Goal: Contribute content: Contribute content

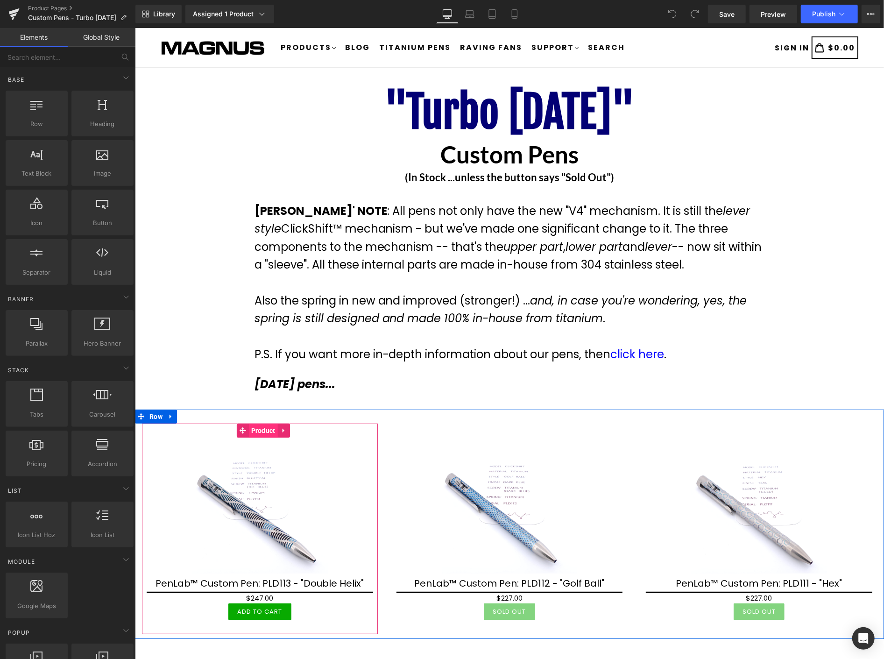
click at [264, 430] on span "Product" at bounding box center [262, 430] width 29 height 14
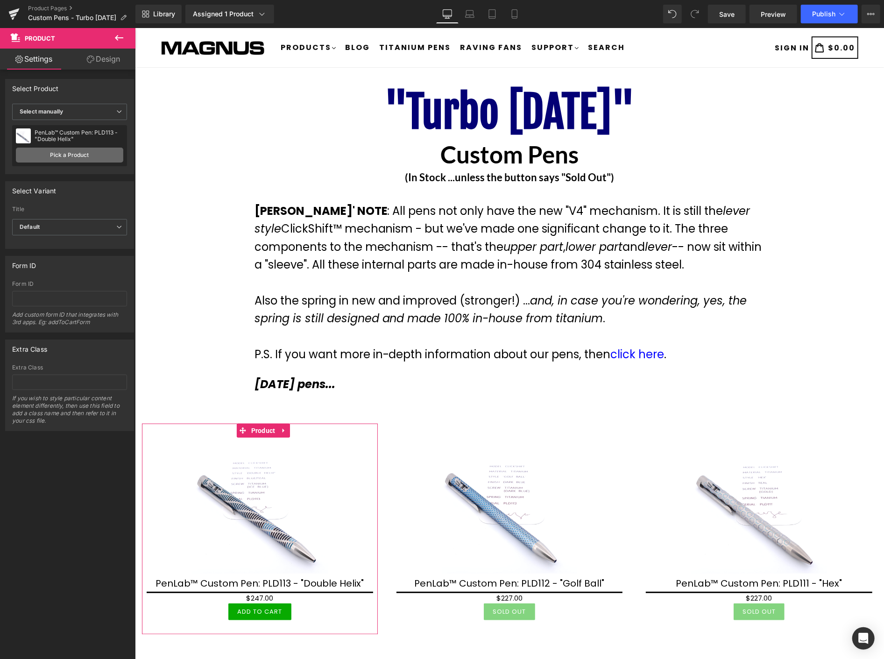
click at [51, 153] on link "Pick a Product" at bounding box center [69, 155] width 107 height 15
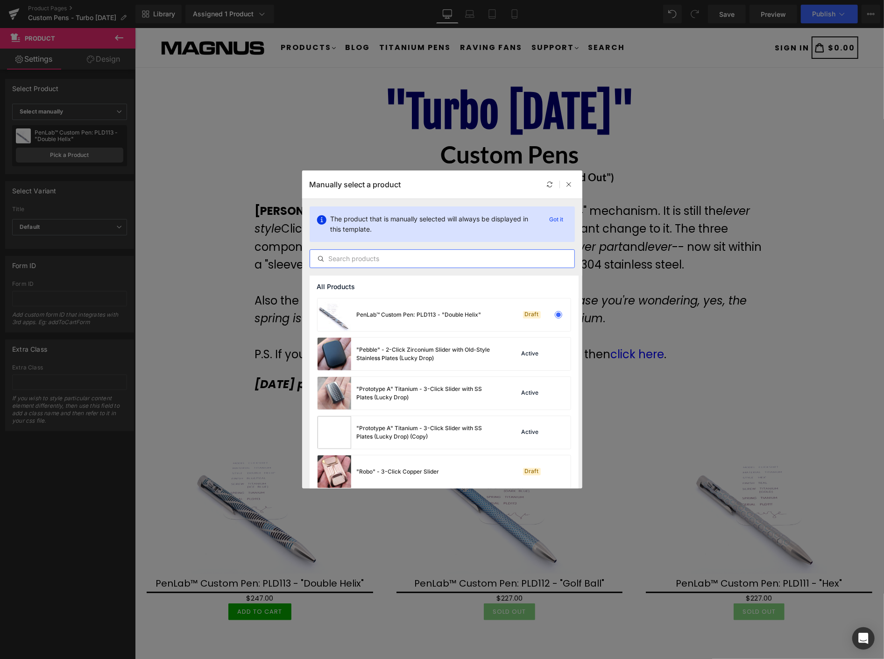
click at [350, 262] on input "text" at bounding box center [442, 258] width 264 height 11
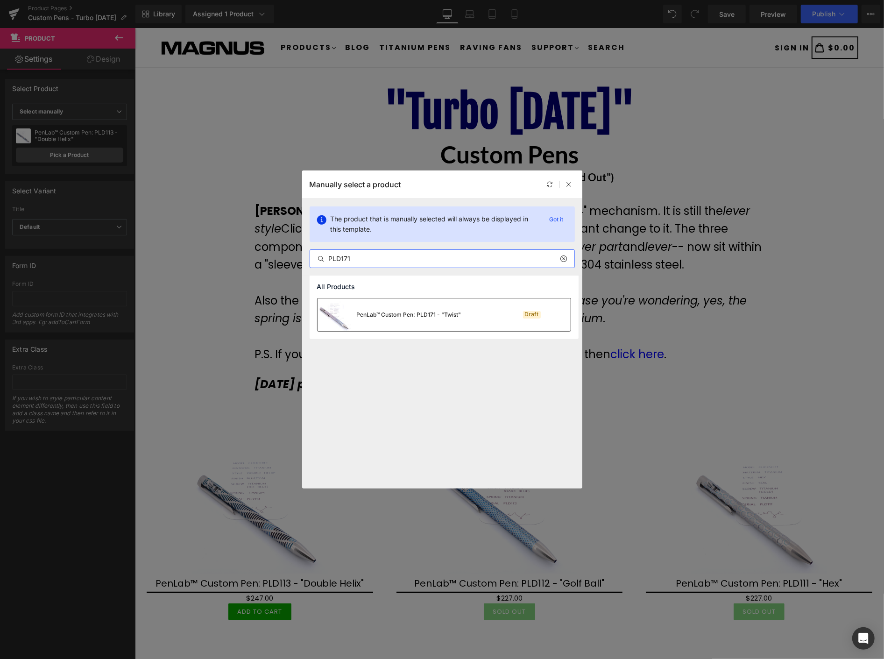
type input "PLD171"
drag, startPoint x: 422, startPoint y: 318, endPoint x: 287, endPoint y: 291, distance: 137.7
click at [422, 318] on div "PenLab™ Custom Pen: PLD171 - "Twist"" at bounding box center [390, 314] width 144 height 33
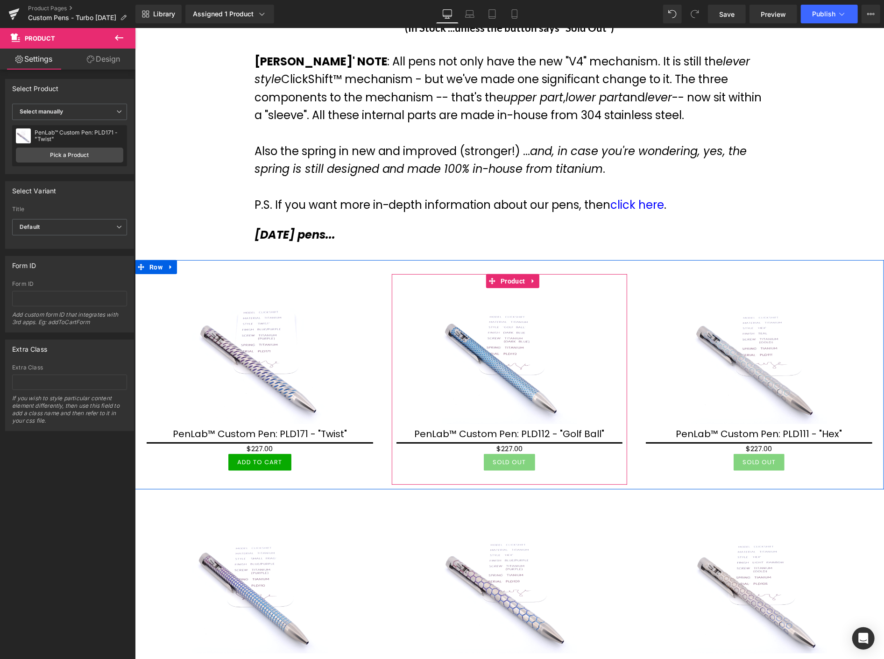
scroll to position [156, 0]
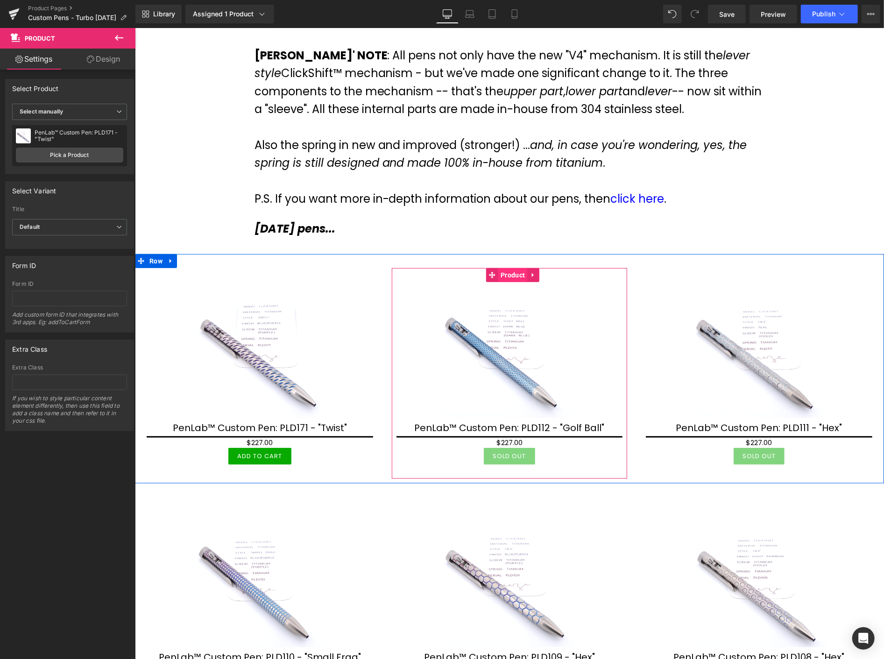
click at [508, 276] on span "Product" at bounding box center [512, 275] width 29 height 14
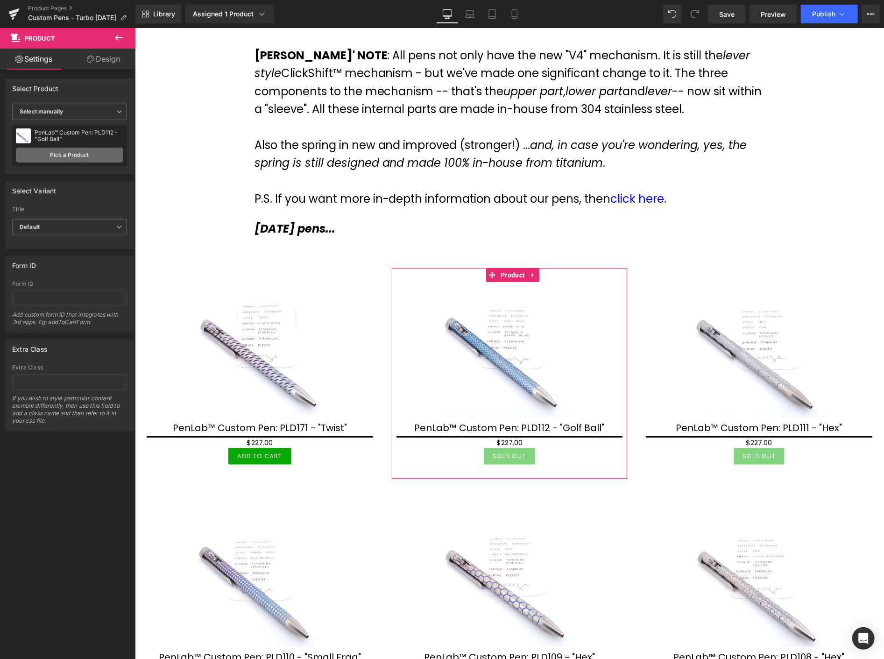
click at [59, 153] on link "Pick a Product" at bounding box center [69, 155] width 107 height 15
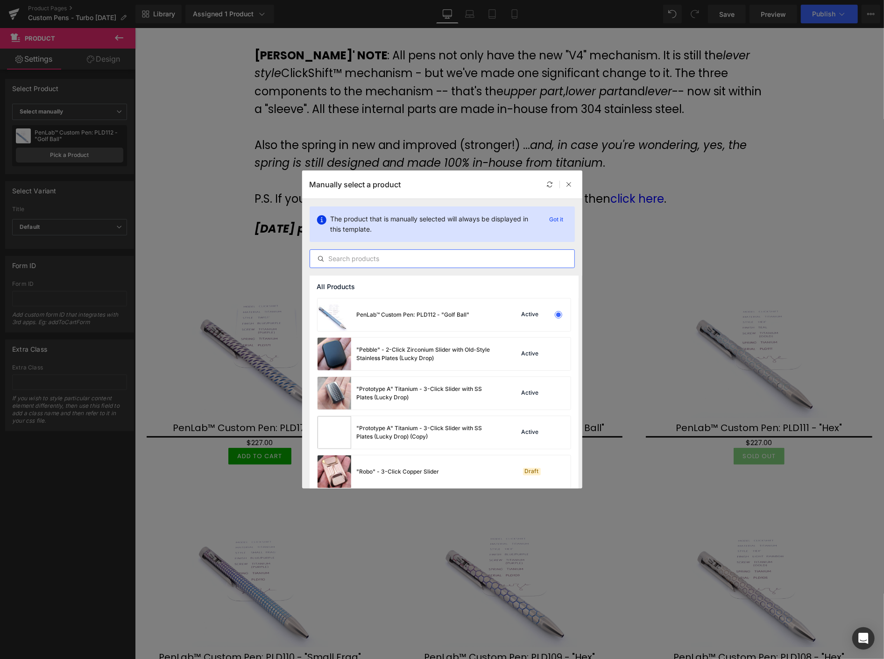
click at [375, 258] on input "text" at bounding box center [442, 258] width 264 height 11
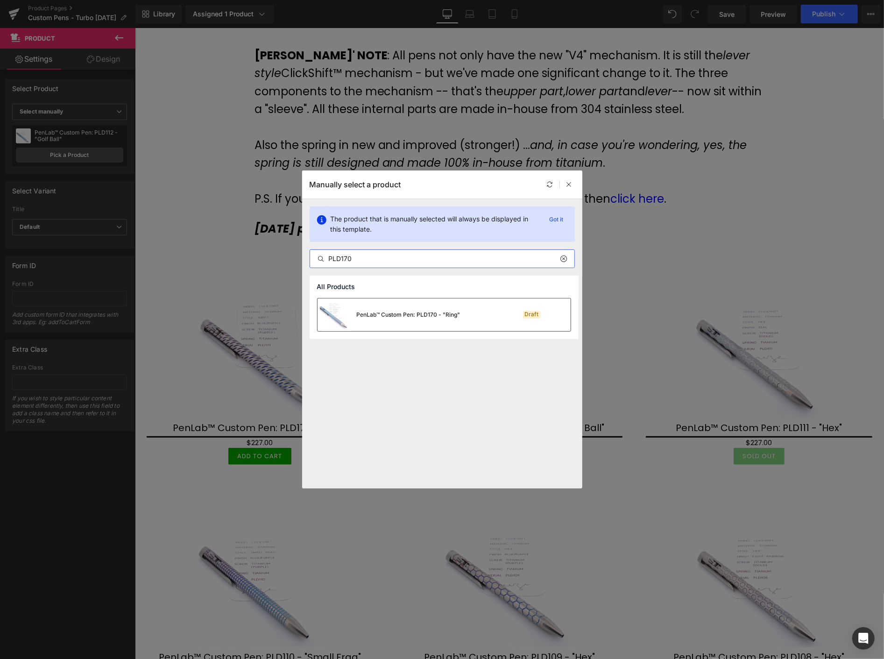
type input "PLD170"
drag, startPoint x: 402, startPoint y: 313, endPoint x: 266, endPoint y: 285, distance: 138.3
click at [402, 313] on div "PenLab™ Custom Pen: PLD170 - "Ring"" at bounding box center [409, 315] width 104 height 8
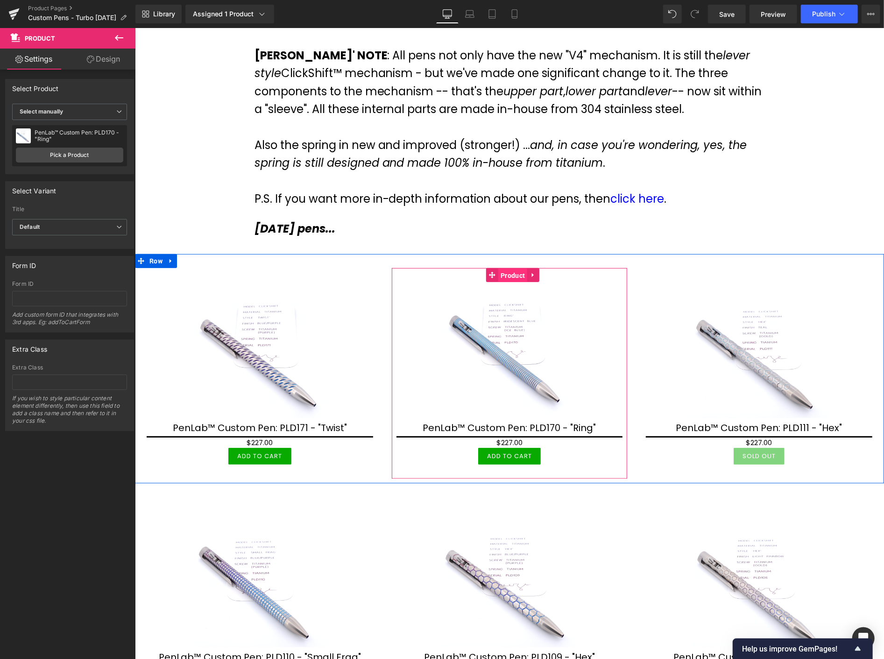
click at [505, 273] on span "Product" at bounding box center [512, 275] width 29 height 14
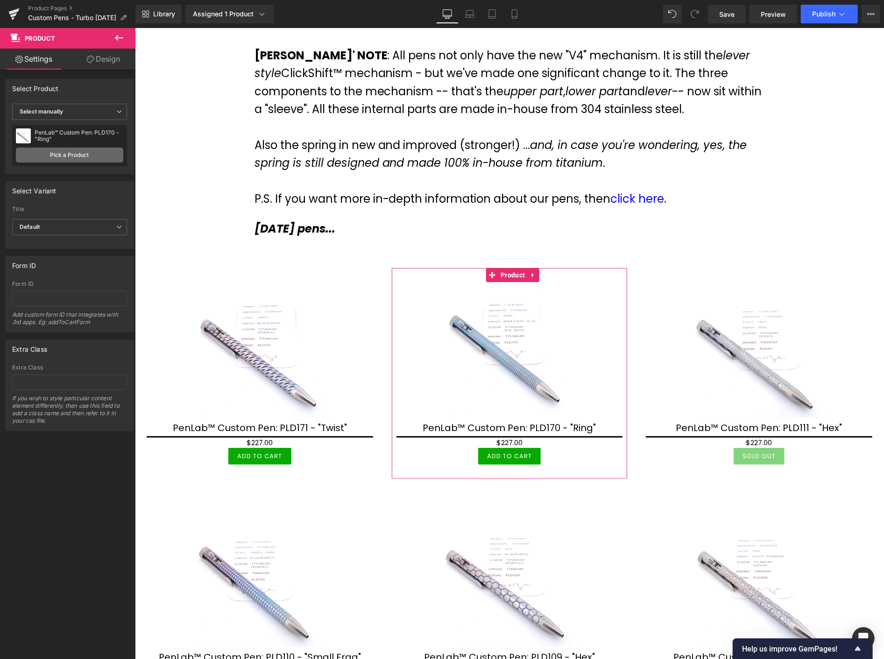
click at [66, 154] on link "Pick a Product" at bounding box center [69, 155] width 107 height 15
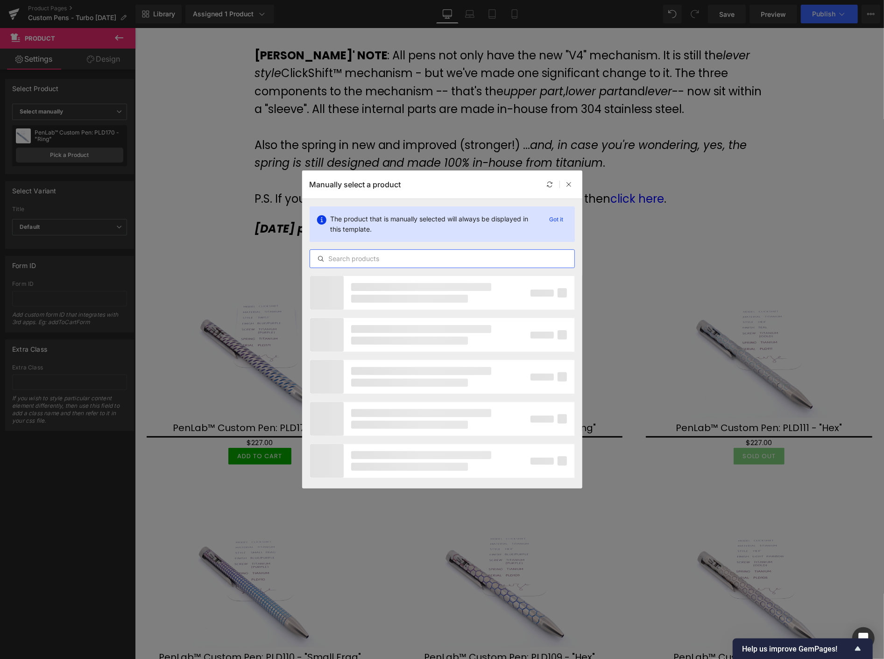
click at [351, 260] on input "text" at bounding box center [442, 258] width 264 height 11
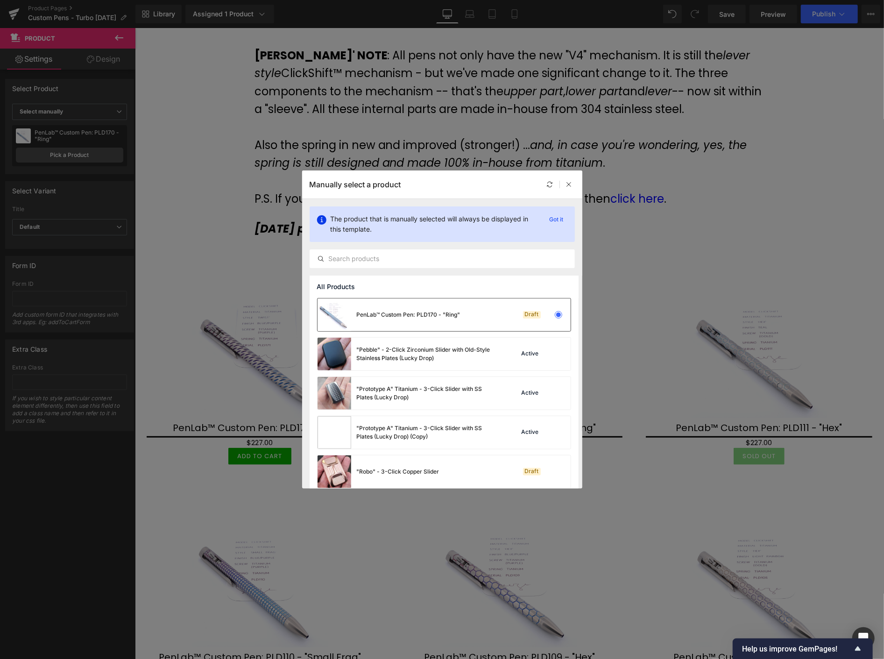
click at [417, 311] on div "PenLab™ Custom Pen: PLD170 - "Ring"" at bounding box center [409, 315] width 104 height 8
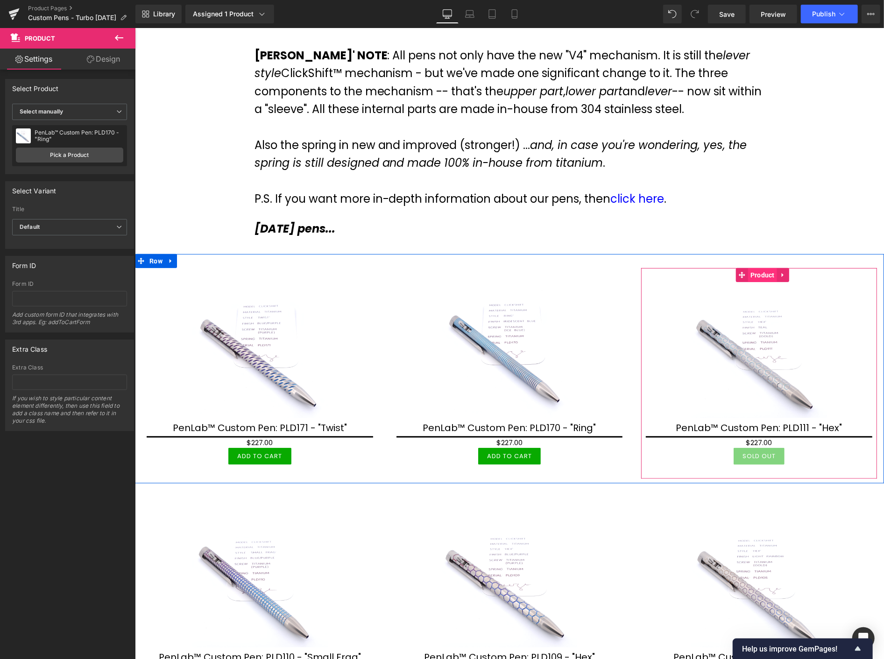
click at [757, 275] on span "Product" at bounding box center [762, 275] width 29 height 14
click at [531, 274] on icon at bounding box center [532, 275] width 2 height 4
click at [498, 277] on span "Product" at bounding box center [512, 275] width 29 height 14
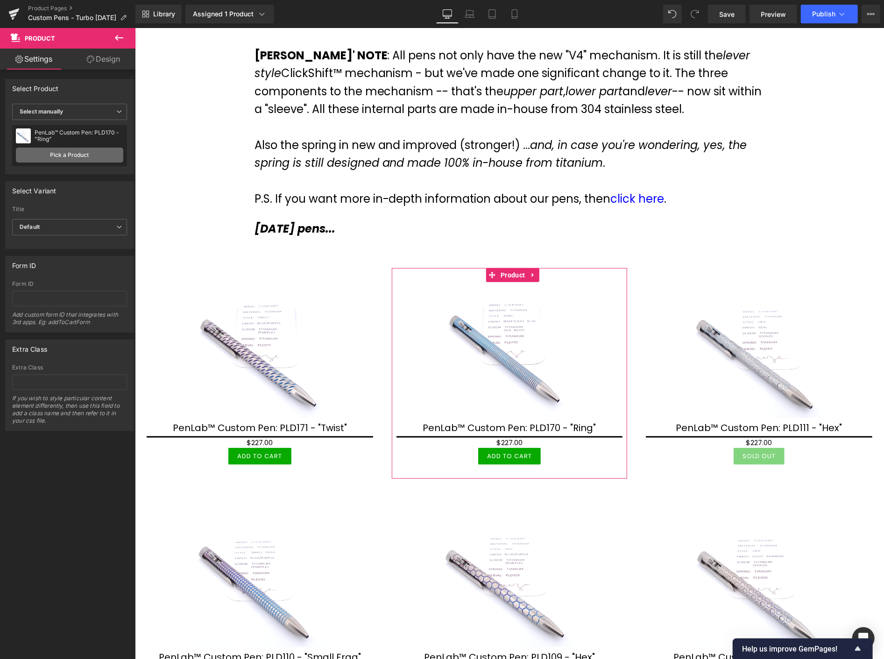
click at [71, 152] on link "Pick a Product" at bounding box center [69, 155] width 107 height 15
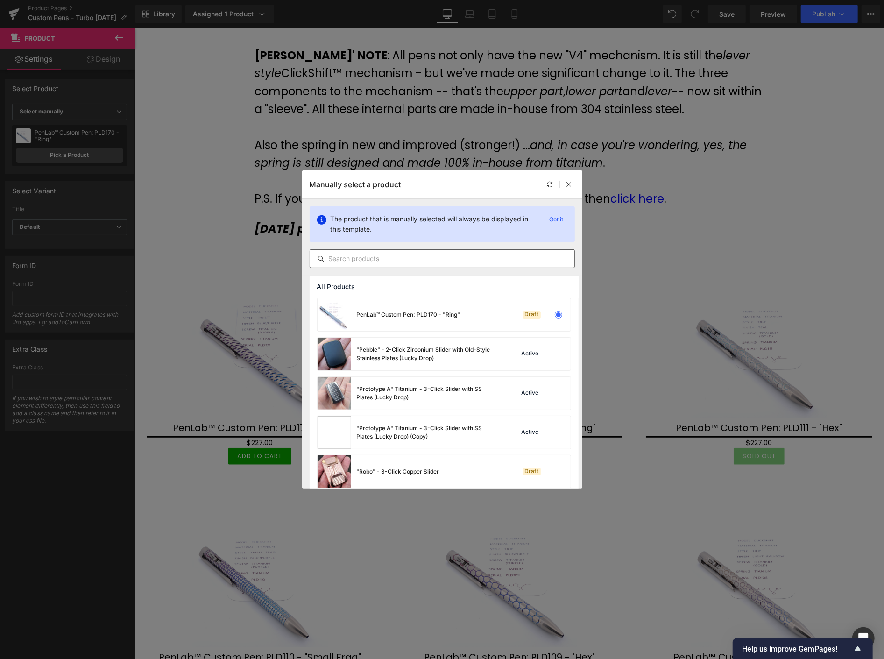
click at [411, 255] on input "text" at bounding box center [442, 258] width 264 height 11
click at [434, 262] on input "text" at bounding box center [442, 258] width 264 height 11
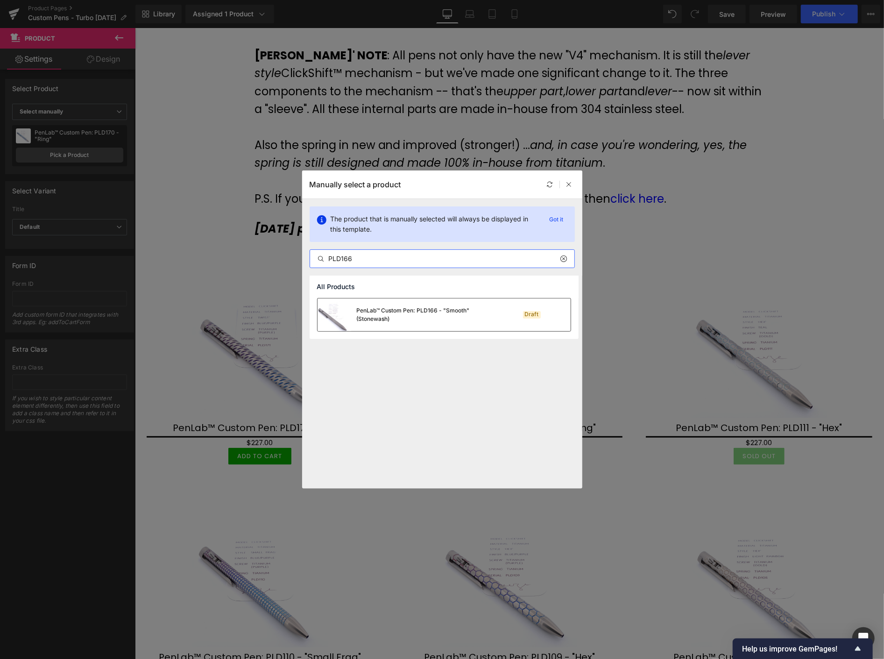
type input "PLD166"
click at [427, 311] on div "PenLab™ Custom Pen: PLD166 - "Smooth" (Stonewash)" at bounding box center [427, 314] width 140 height 17
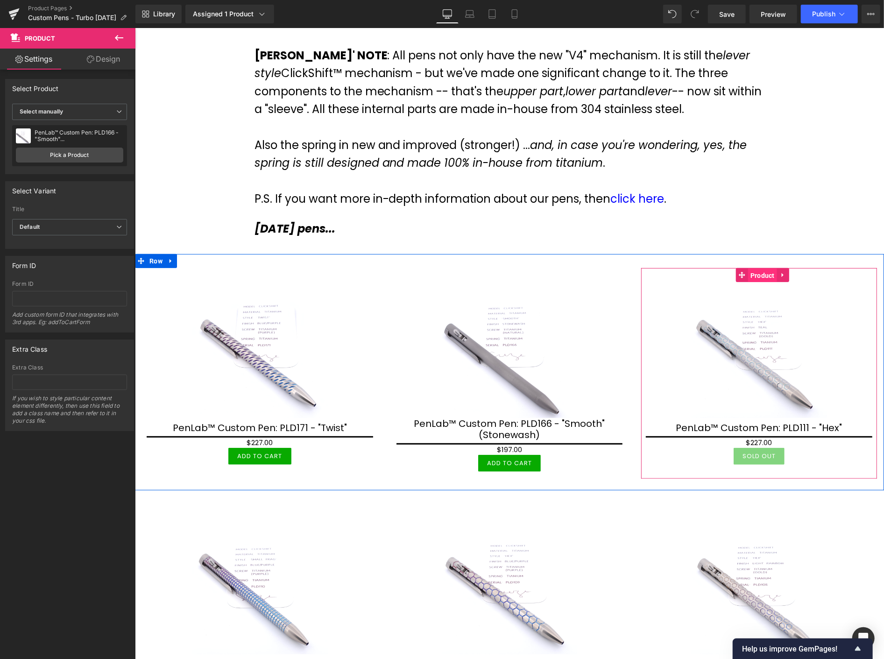
click at [755, 276] on span "Product" at bounding box center [762, 275] width 29 height 14
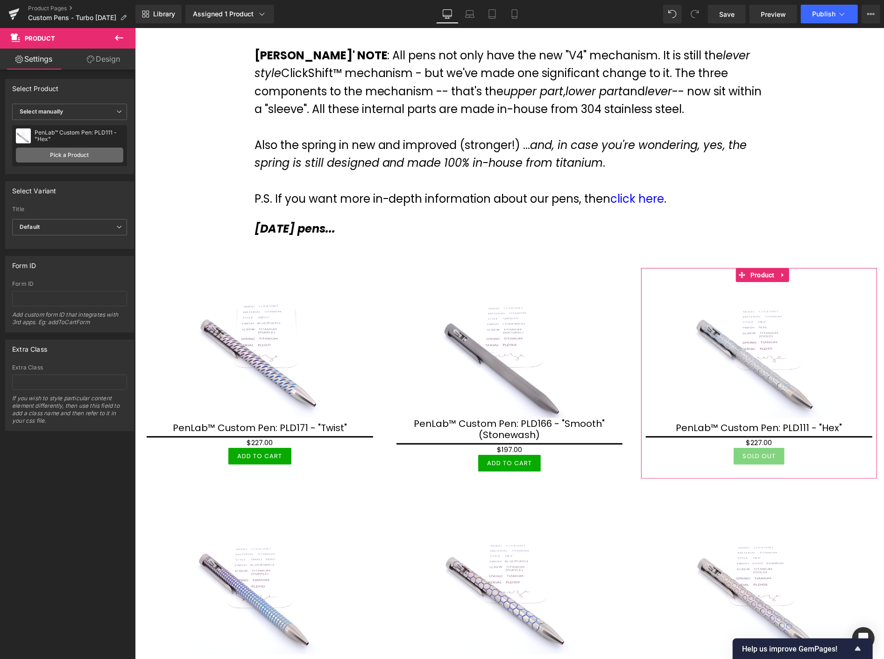
click at [70, 149] on link "Pick a Product" at bounding box center [69, 155] width 107 height 15
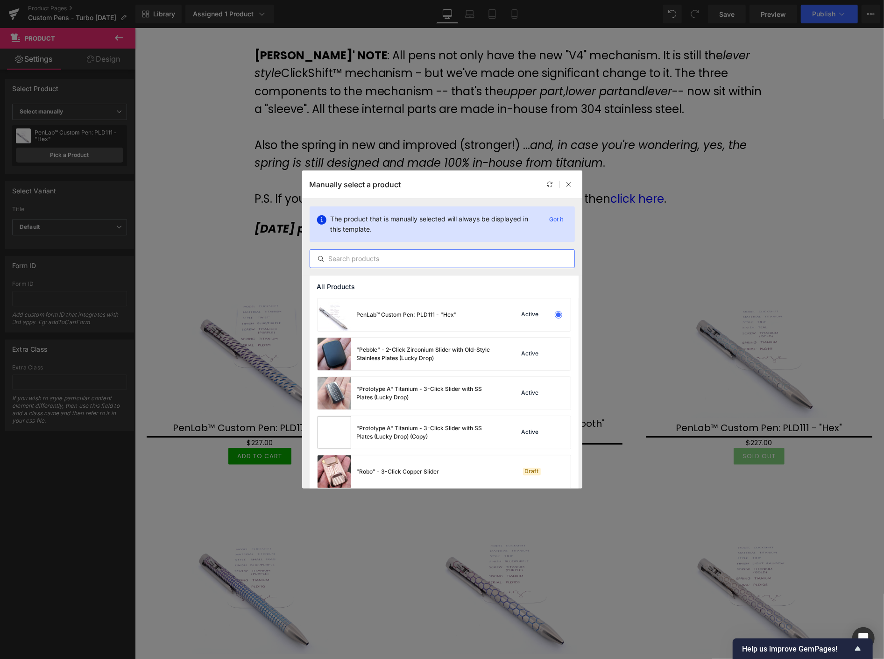
click at [367, 262] on input "text" at bounding box center [442, 258] width 264 height 11
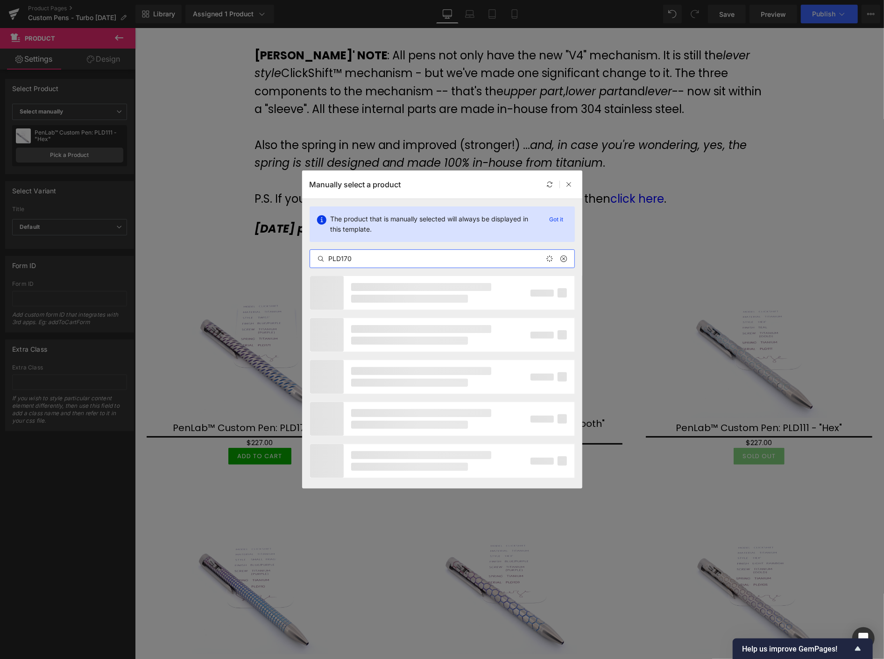
type input "PLD170"
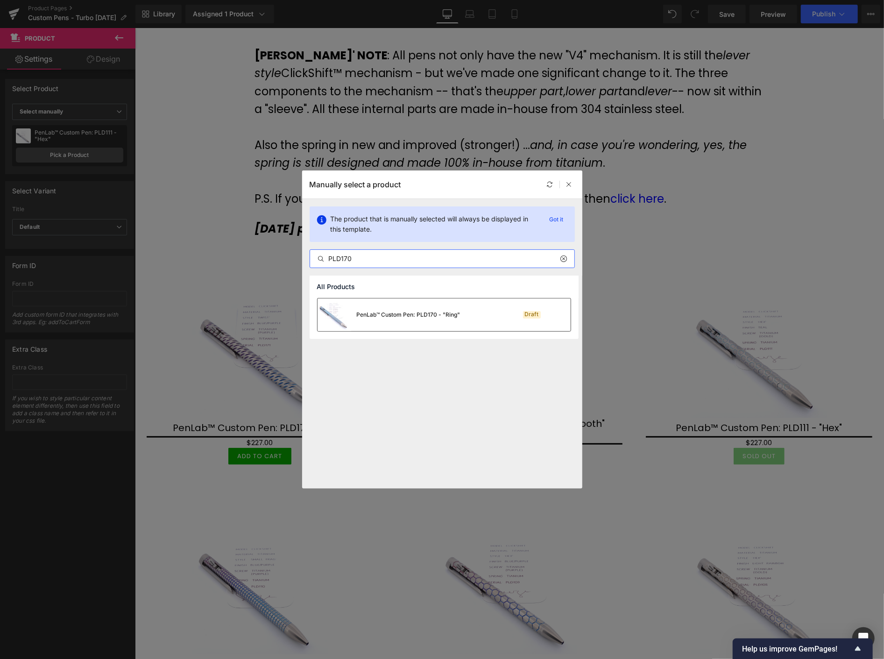
click at [401, 310] on div "PenLab™ Custom Pen: PLD170 - "Ring"" at bounding box center [389, 314] width 143 height 33
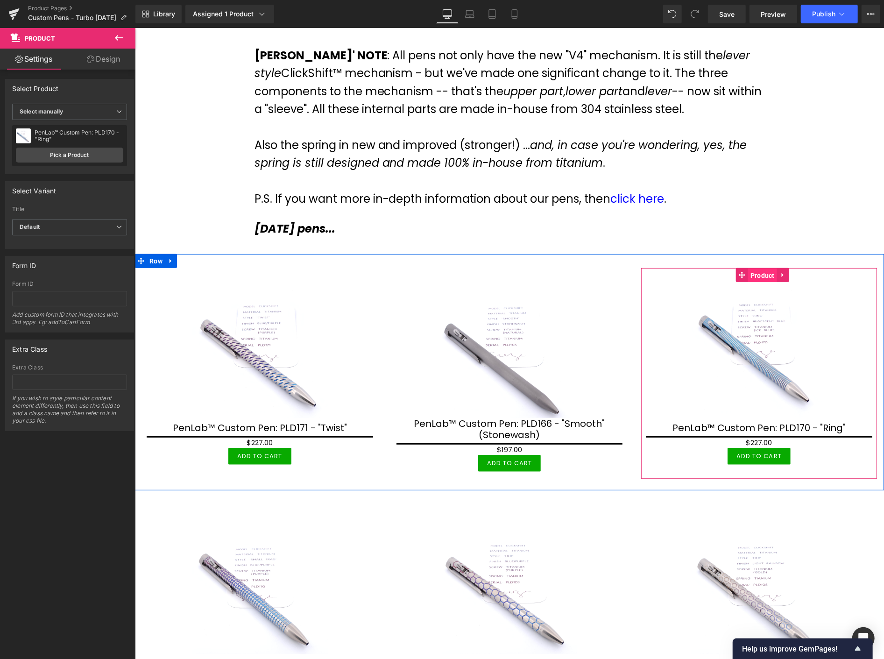
click at [748, 276] on span "Product" at bounding box center [762, 275] width 29 height 14
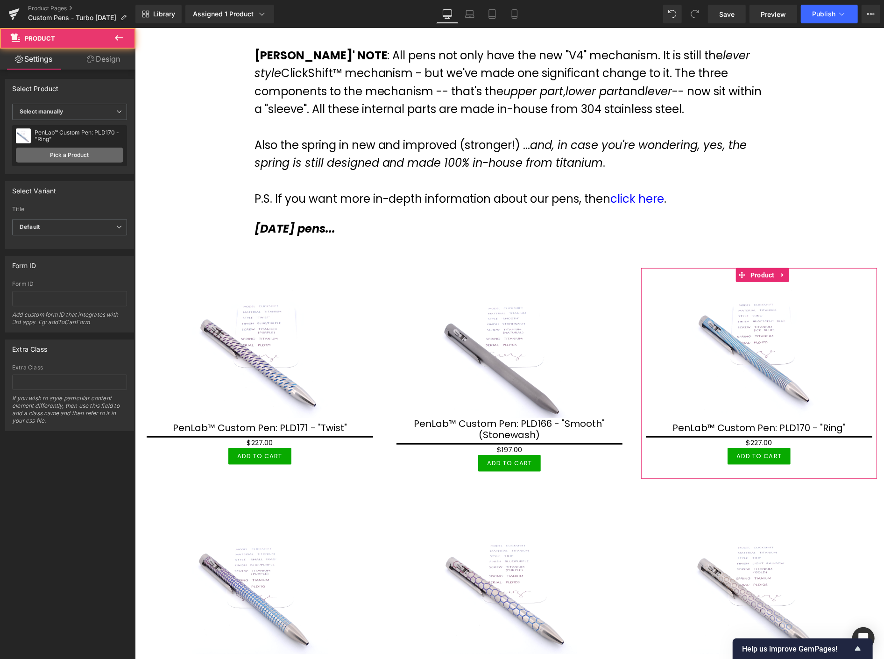
click at [77, 156] on link "Pick a Product" at bounding box center [69, 155] width 107 height 15
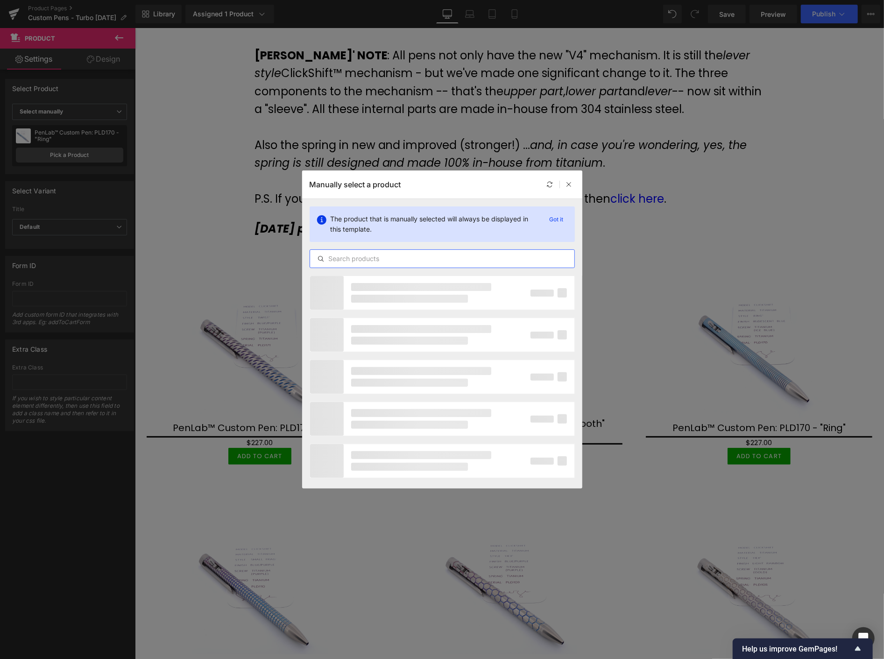
click at [381, 258] on input "text" at bounding box center [442, 258] width 264 height 11
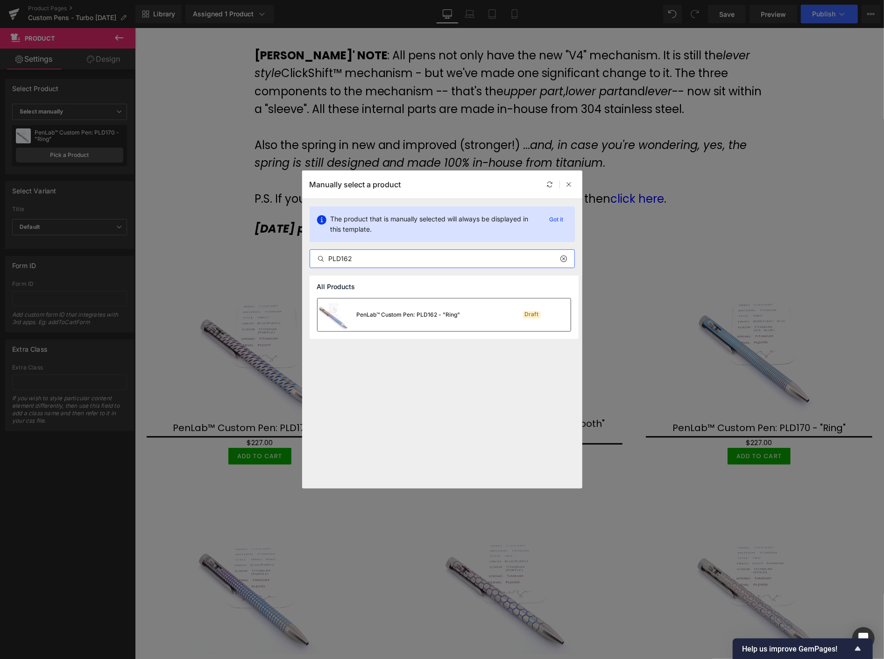
type input "PLD162"
click at [404, 318] on div "PenLab™ Custom Pen: PLD162 - "Ring"" at bounding box center [409, 315] width 104 height 8
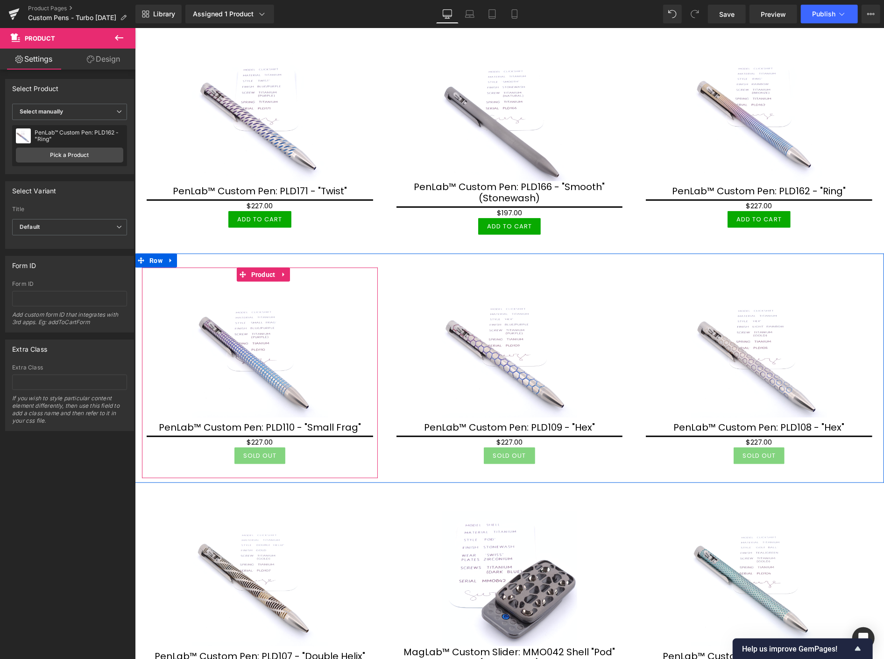
scroll to position [415, 0]
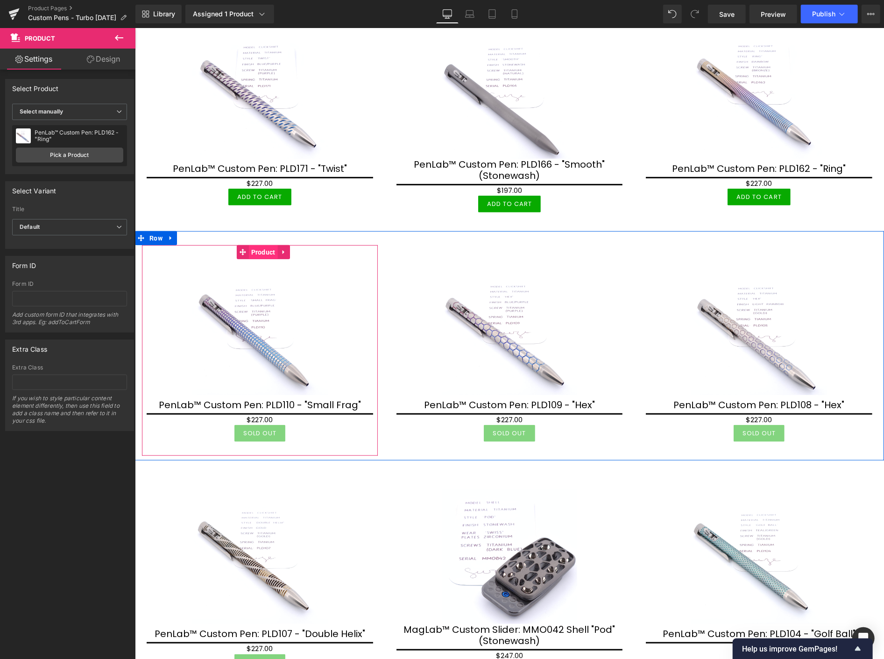
click at [264, 251] on span "Product" at bounding box center [262, 252] width 29 height 14
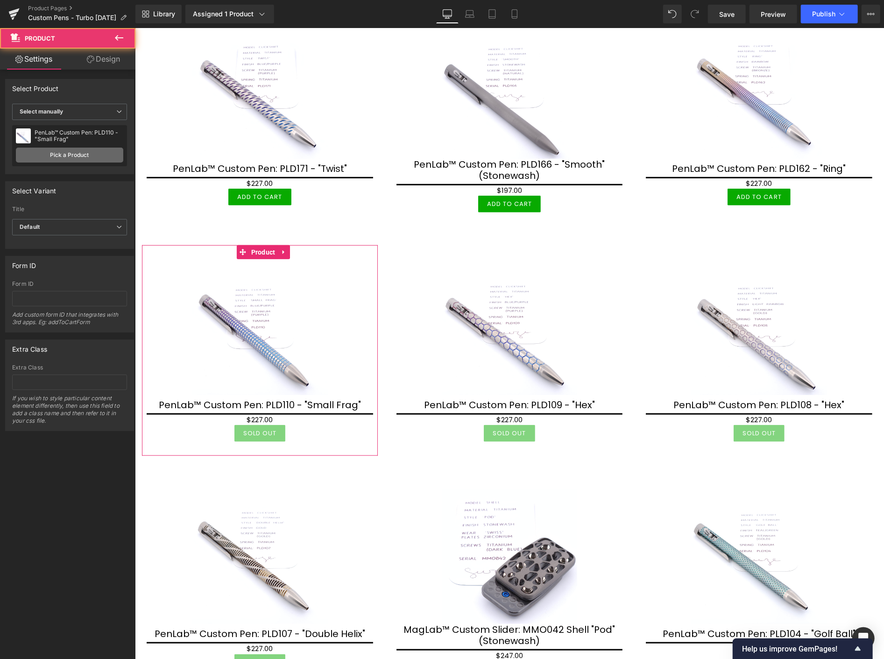
click at [65, 156] on link "Pick a Product" at bounding box center [69, 155] width 107 height 15
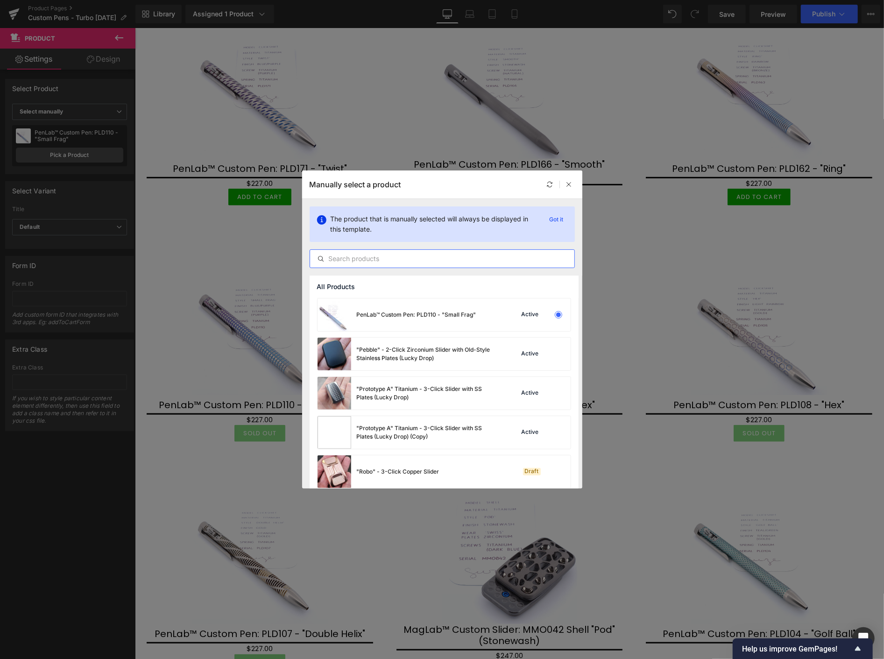
click at [368, 259] on input "text" at bounding box center [442, 258] width 264 height 11
click at [447, 263] on input "text" at bounding box center [442, 258] width 264 height 11
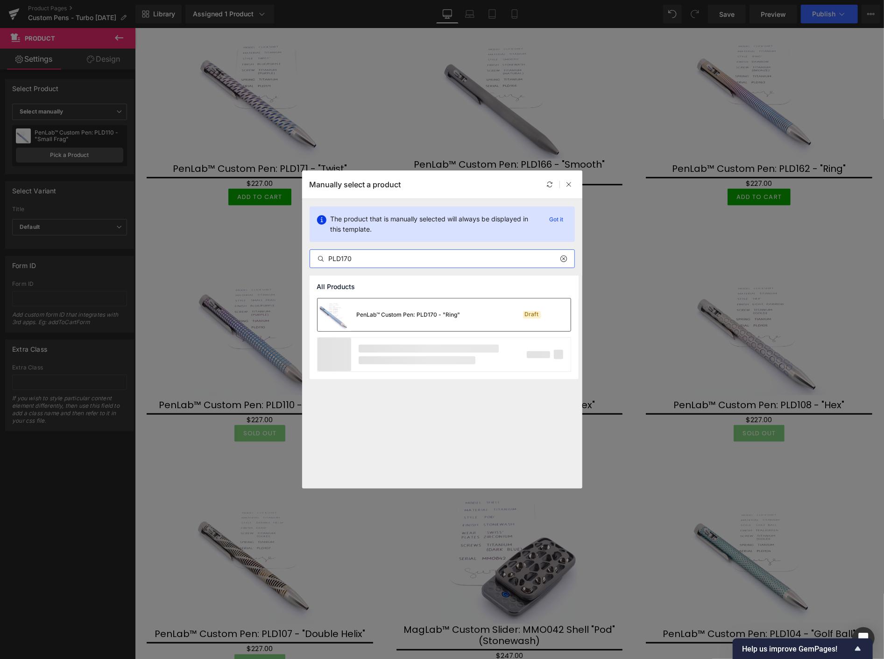
type input "PLD170"
click at [431, 309] on div "PenLab™ Custom Pen: PLD170 - "Ring"" at bounding box center [389, 314] width 143 height 33
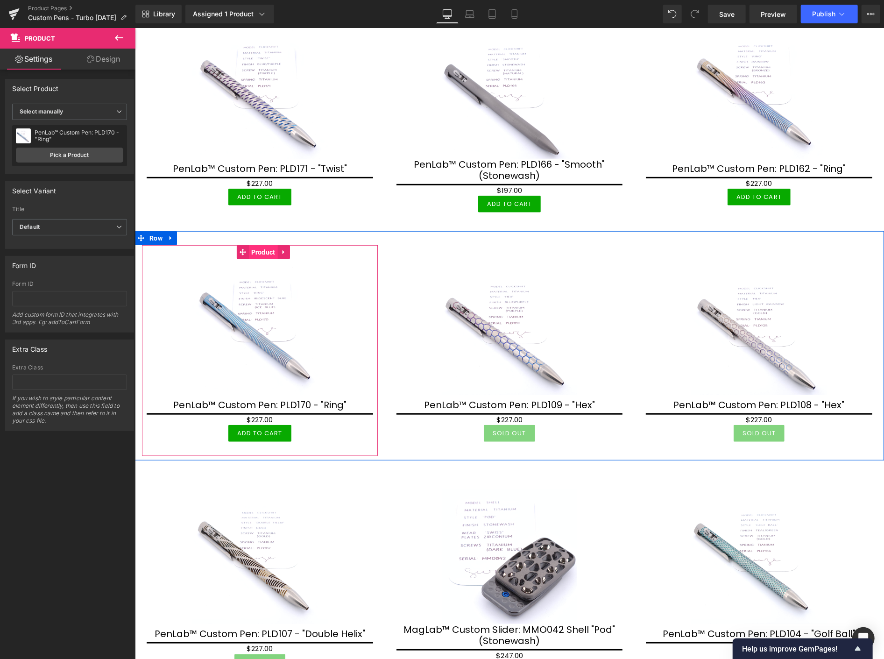
click at [270, 249] on span "Product" at bounding box center [262, 252] width 29 height 14
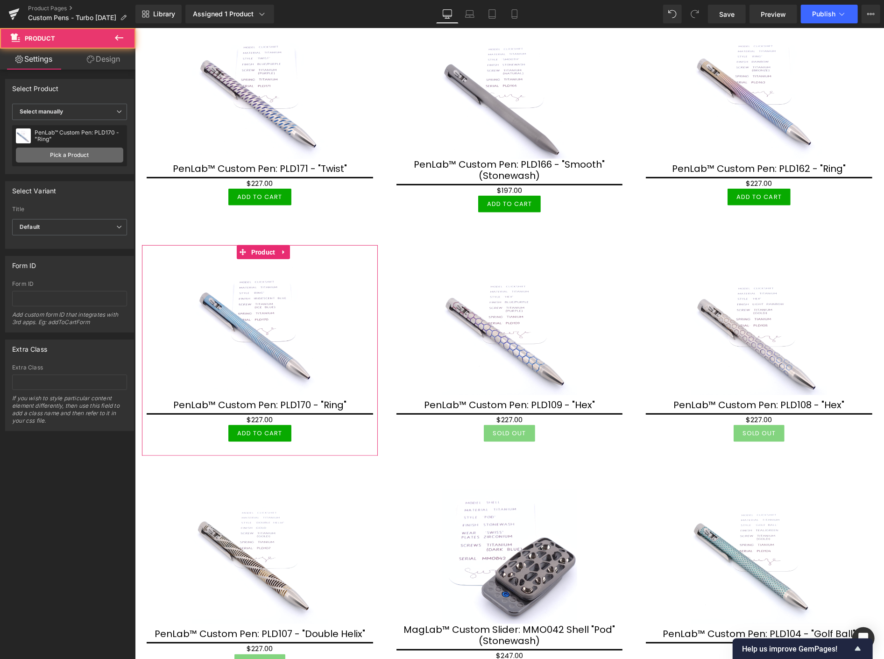
click at [91, 152] on link "Pick a Product" at bounding box center [69, 155] width 107 height 15
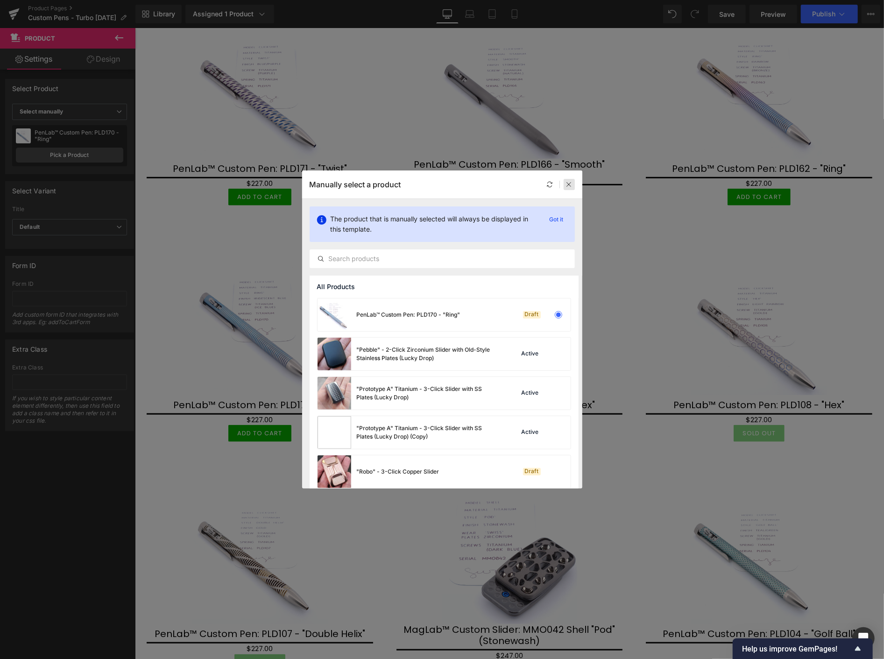
drag, startPoint x: 566, startPoint y: 179, endPoint x: 439, endPoint y: 147, distance: 131.4
click at [566, 179] on div at bounding box center [569, 184] width 11 height 11
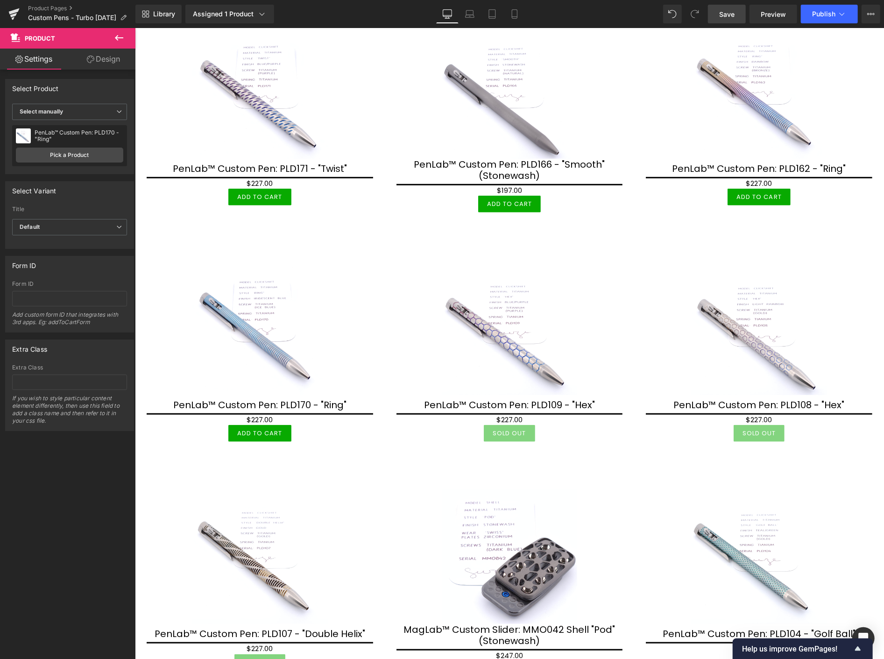
click at [723, 11] on span "Save" at bounding box center [726, 14] width 15 height 10
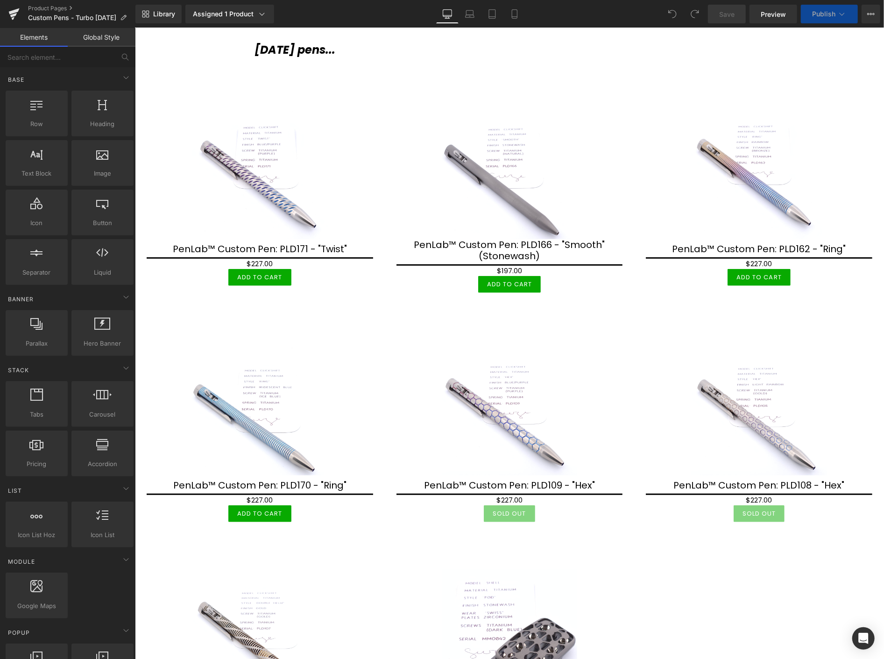
scroll to position [415, 0]
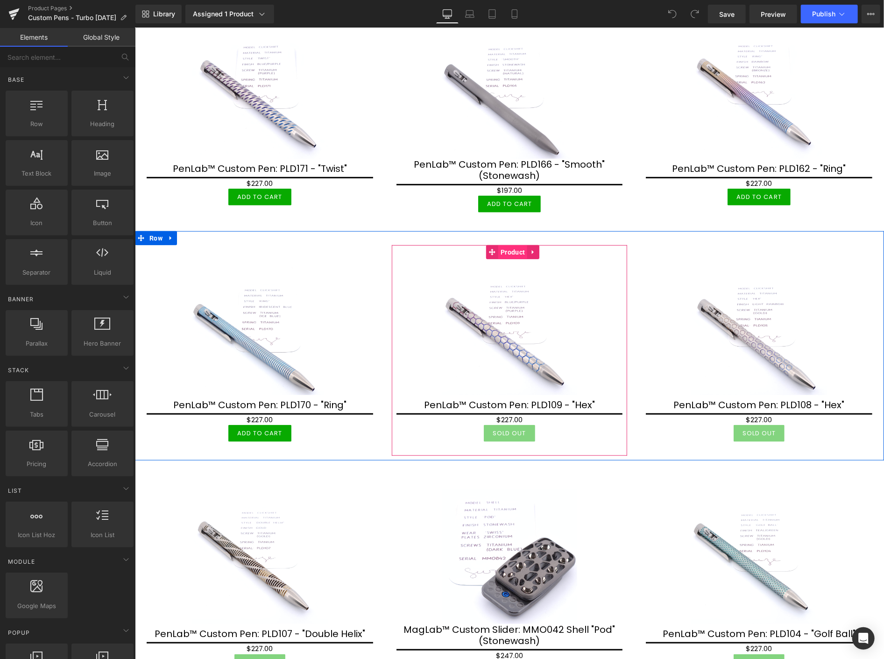
click at [517, 251] on span "Product" at bounding box center [512, 252] width 29 height 14
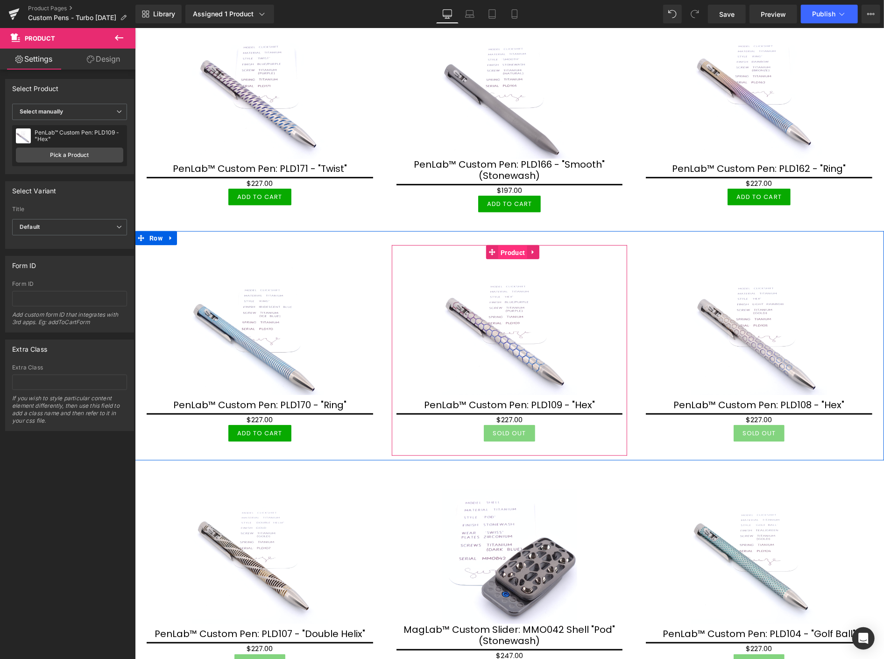
click at [511, 251] on span "Product" at bounding box center [512, 252] width 29 height 14
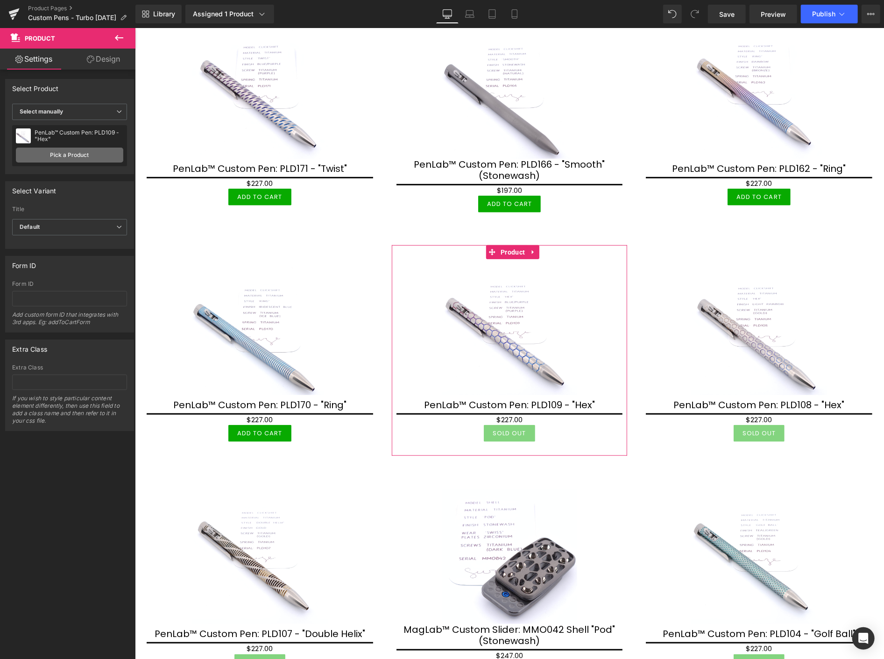
click at [79, 151] on link "Pick a Product" at bounding box center [69, 155] width 107 height 15
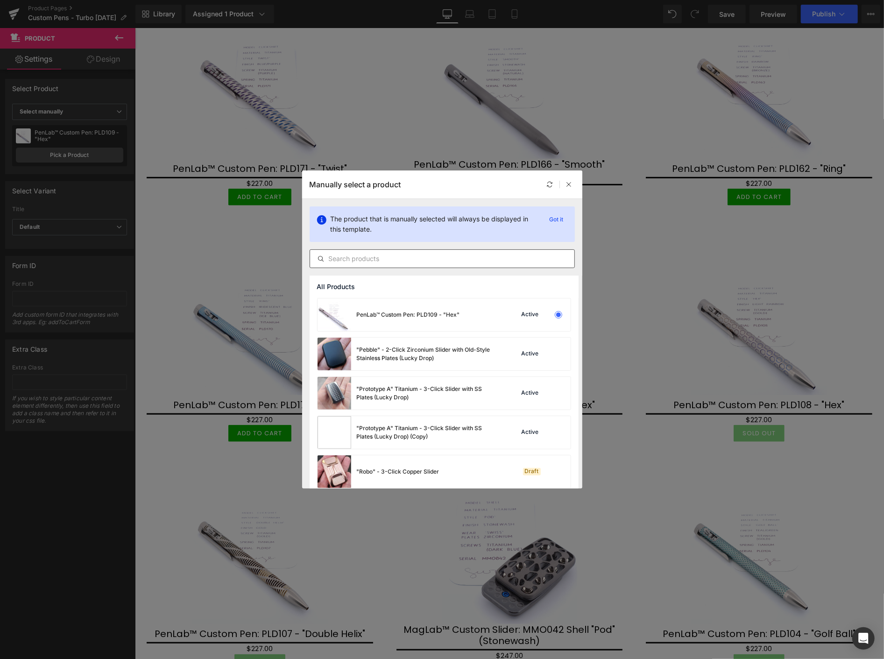
click at [349, 255] on input "text" at bounding box center [442, 258] width 264 height 11
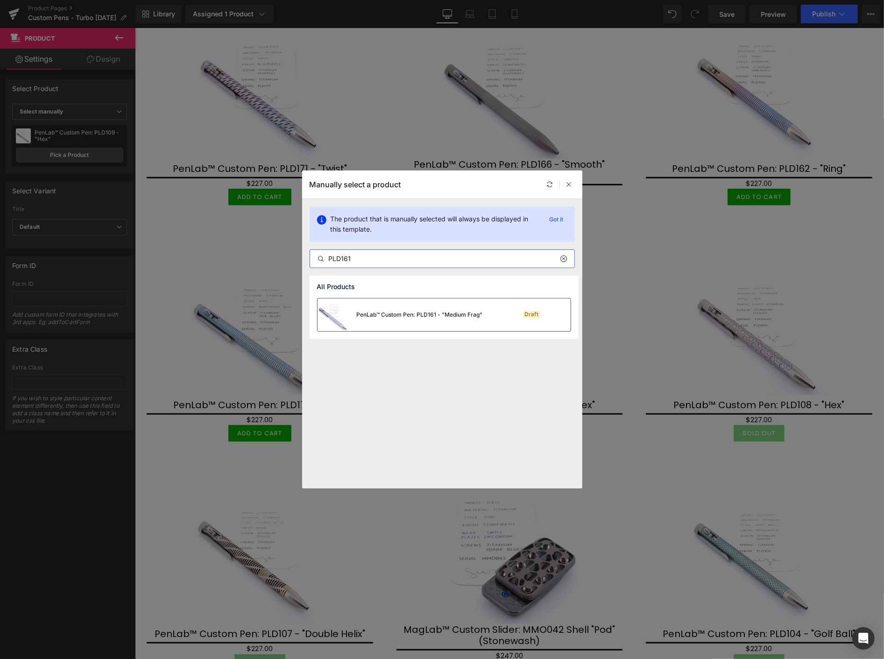
type input "PLD161"
click at [438, 319] on div "PenLab™ Custom Pen: PLD161 - "Medium Frag"" at bounding box center [400, 314] width 165 height 33
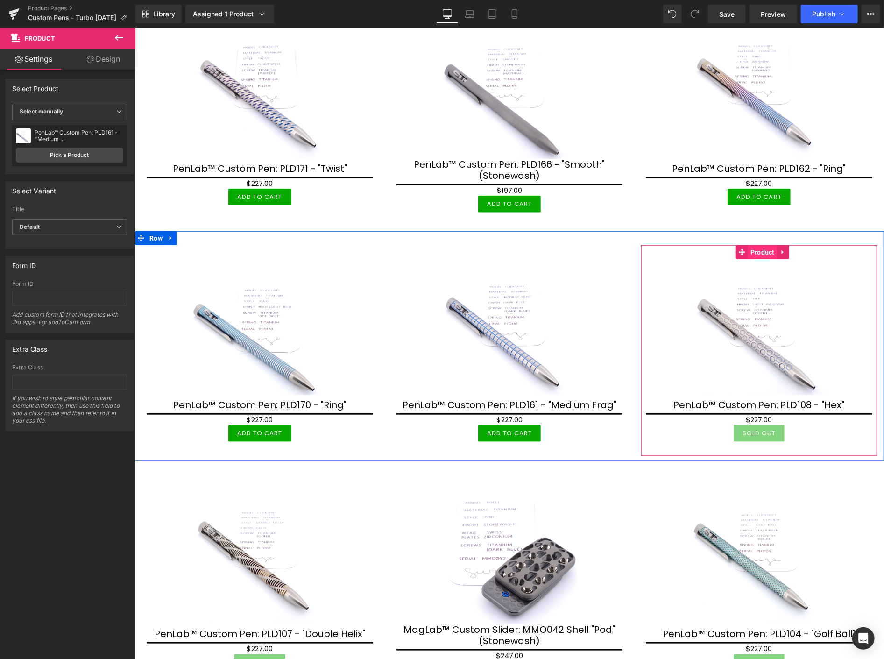
click at [755, 250] on span "Product" at bounding box center [762, 252] width 29 height 14
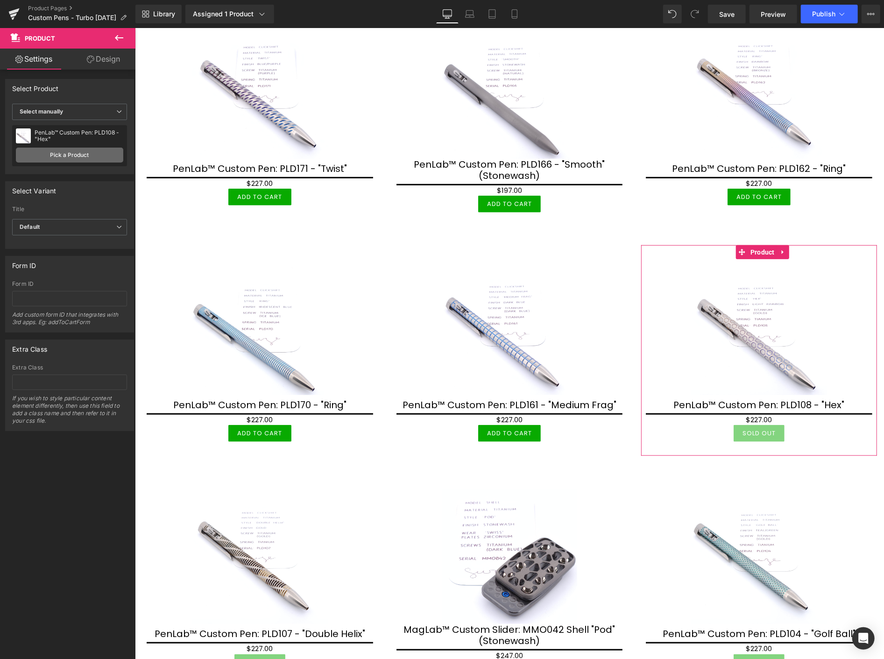
click at [92, 154] on link "Pick a Product" at bounding box center [69, 155] width 107 height 15
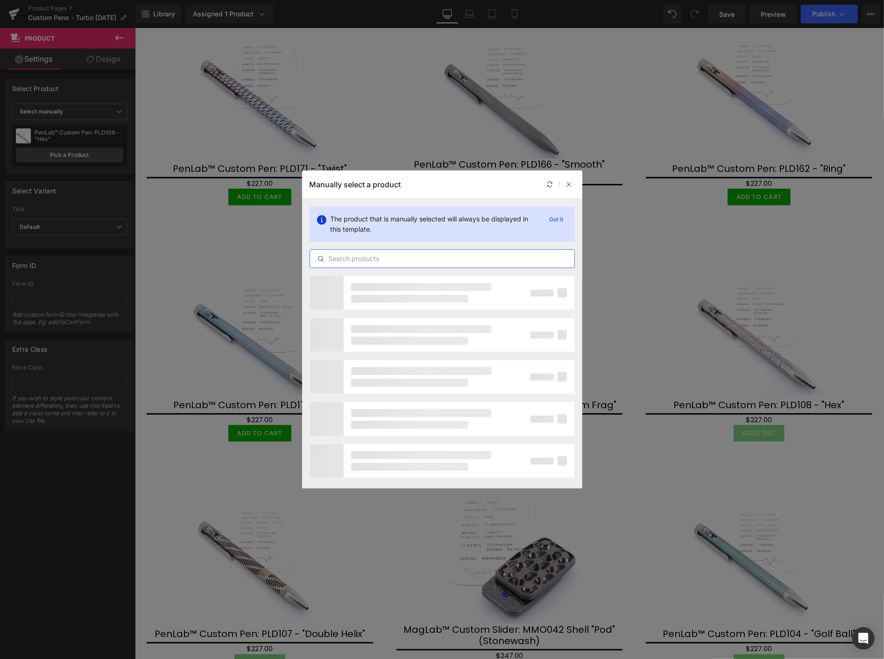
click at [369, 263] on input "text" at bounding box center [442, 258] width 264 height 11
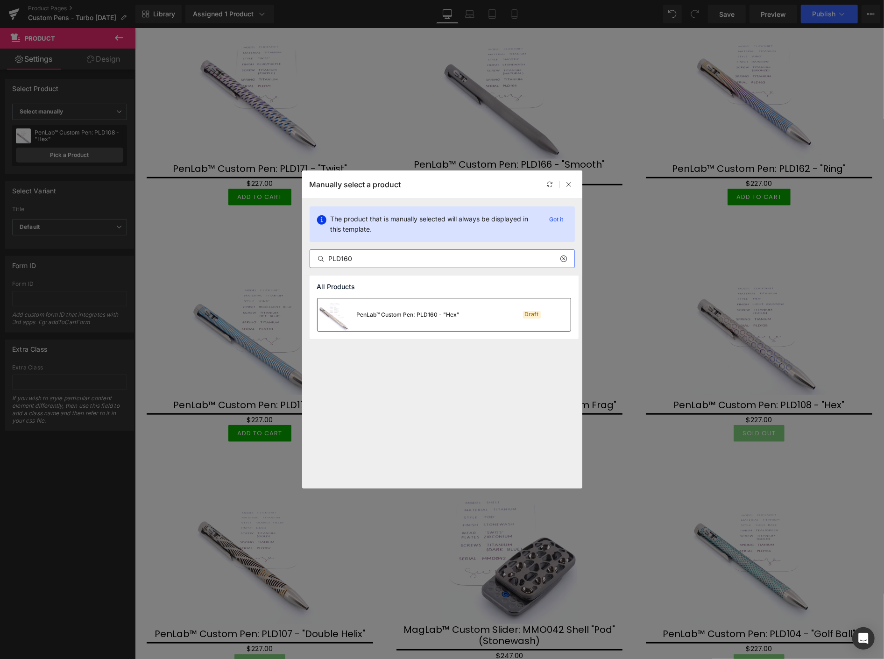
type input "PLD160"
click at [432, 315] on div "PenLab™ Custom Pen: PLD160 - "Hex"" at bounding box center [408, 315] width 103 height 8
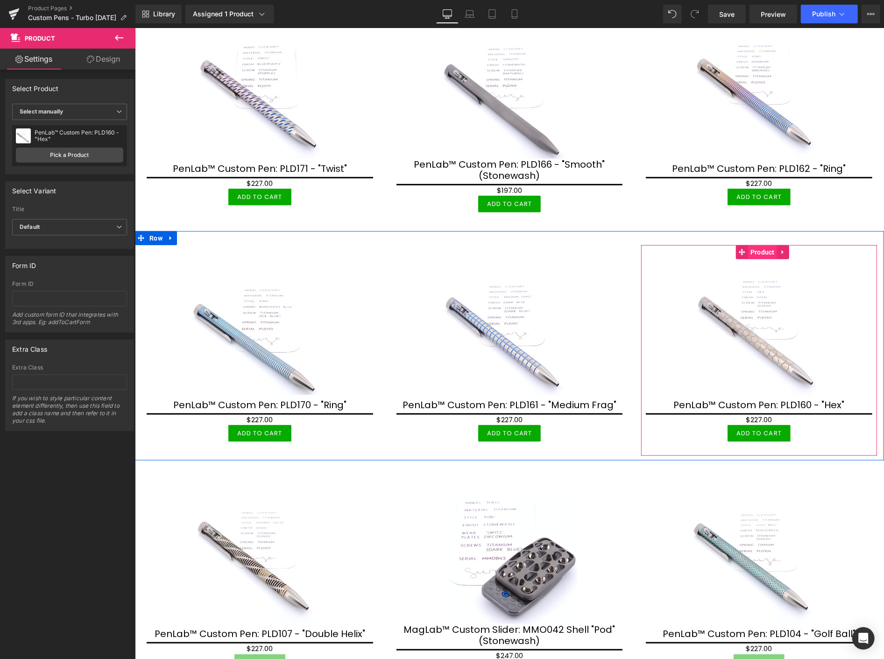
click at [760, 248] on span "Product" at bounding box center [762, 252] width 29 height 14
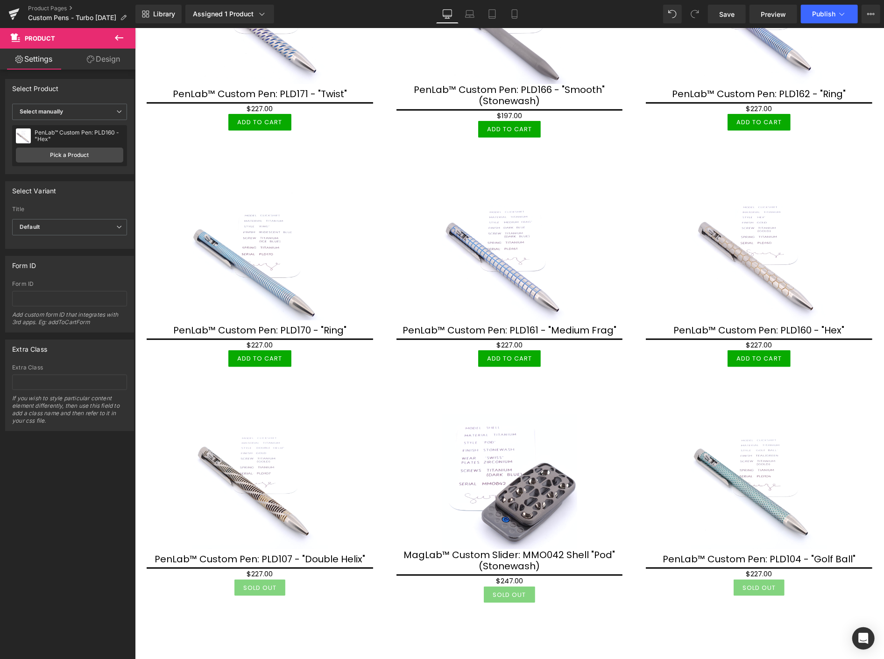
scroll to position [519, 0]
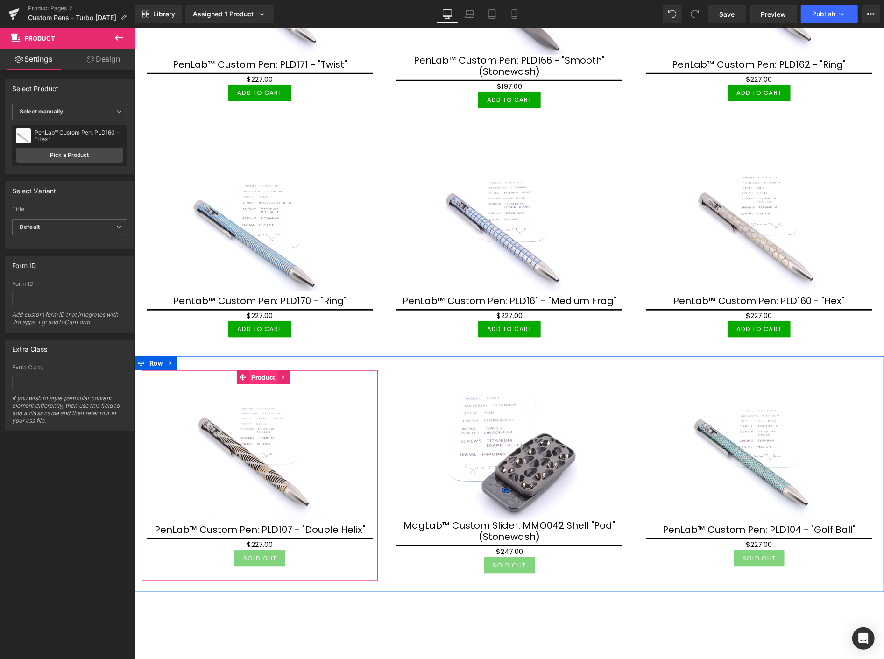
click at [263, 375] on span "Product" at bounding box center [262, 377] width 29 height 14
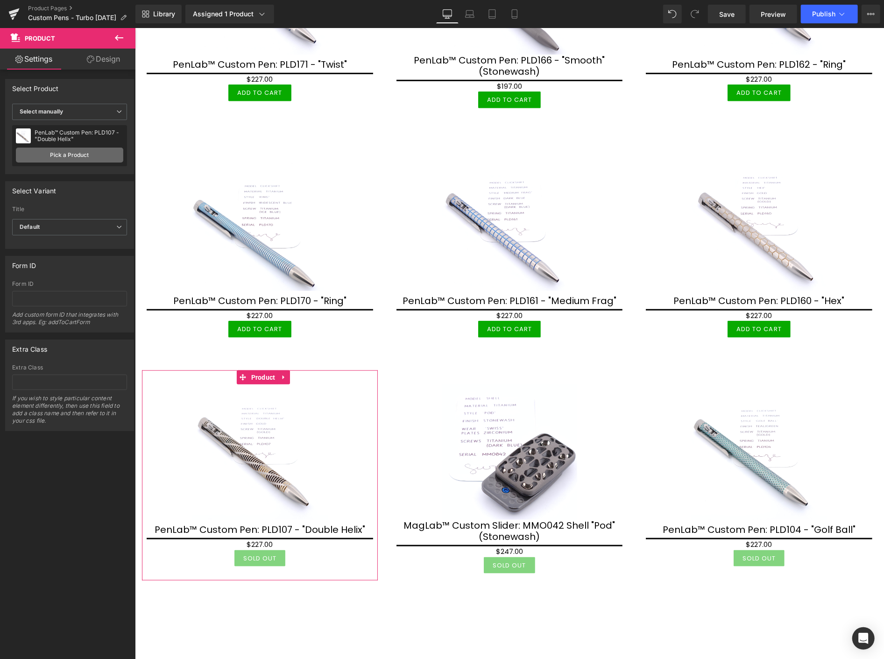
click at [71, 155] on link "Pick a Product" at bounding box center [69, 155] width 107 height 15
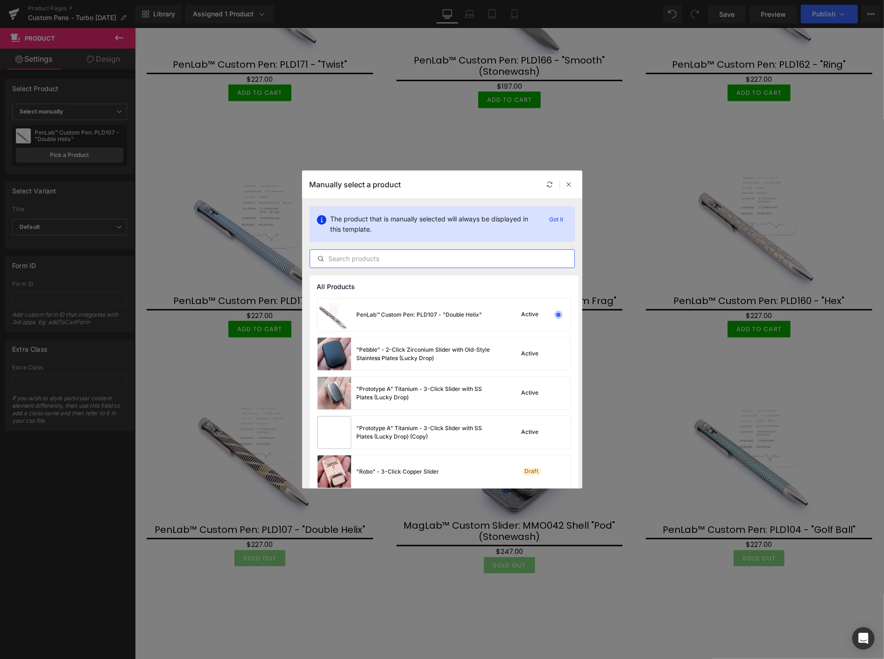
click at [403, 259] on input "text" at bounding box center [442, 258] width 264 height 11
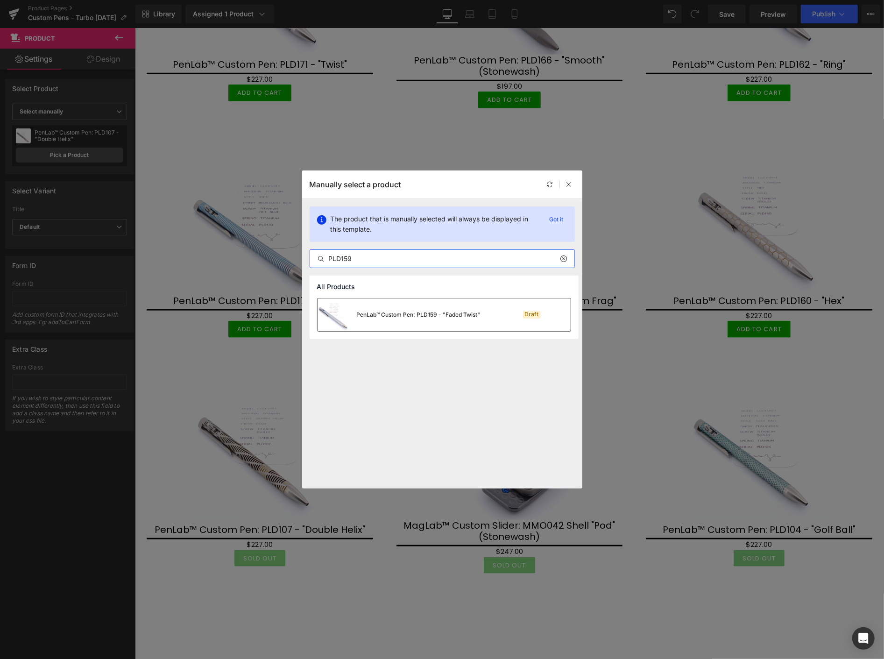
type input "PLD159"
click at [398, 309] on div "PenLab™ Custom Pen: PLD159 - "Faded Twist"" at bounding box center [399, 314] width 163 height 33
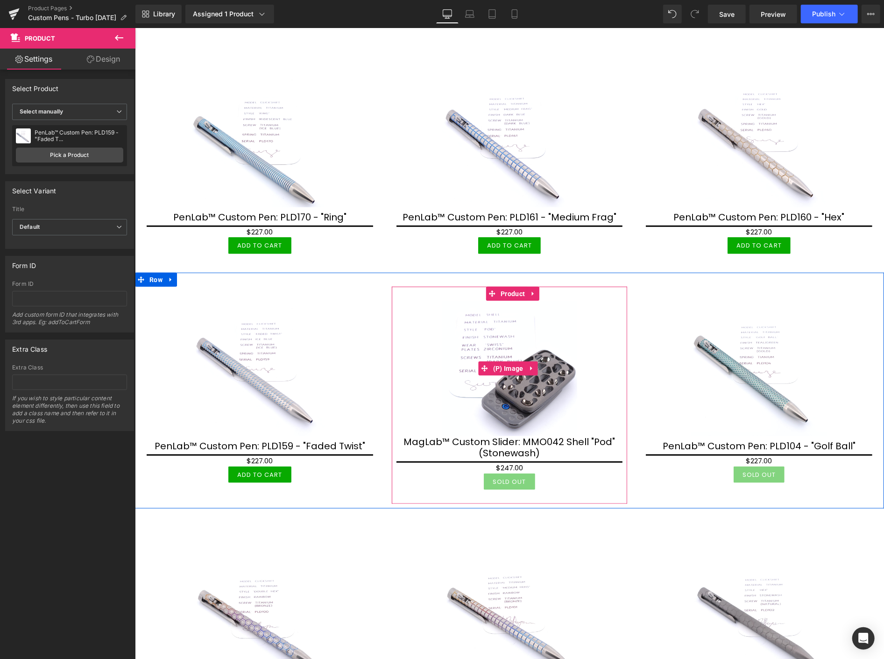
scroll to position [623, 0]
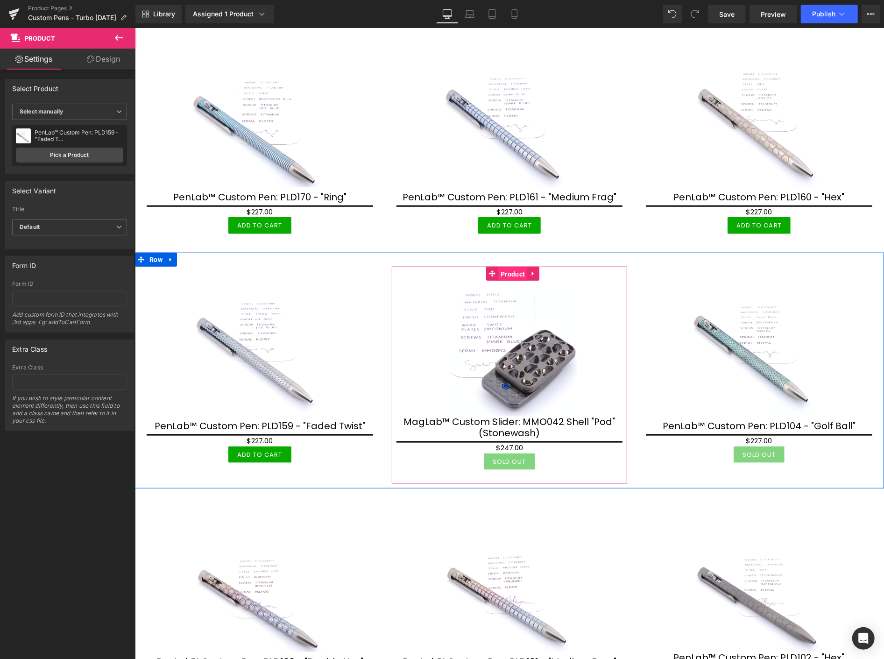
click at [514, 271] on span "Product" at bounding box center [512, 274] width 29 height 14
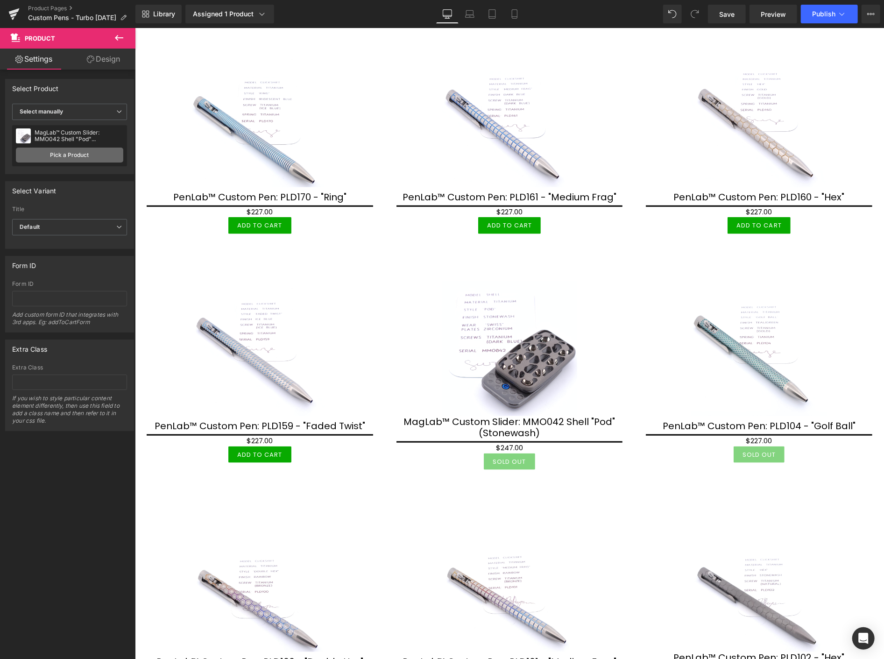
click at [99, 156] on link "Pick a Product" at bounding box center [69, 155] width 107 height 15
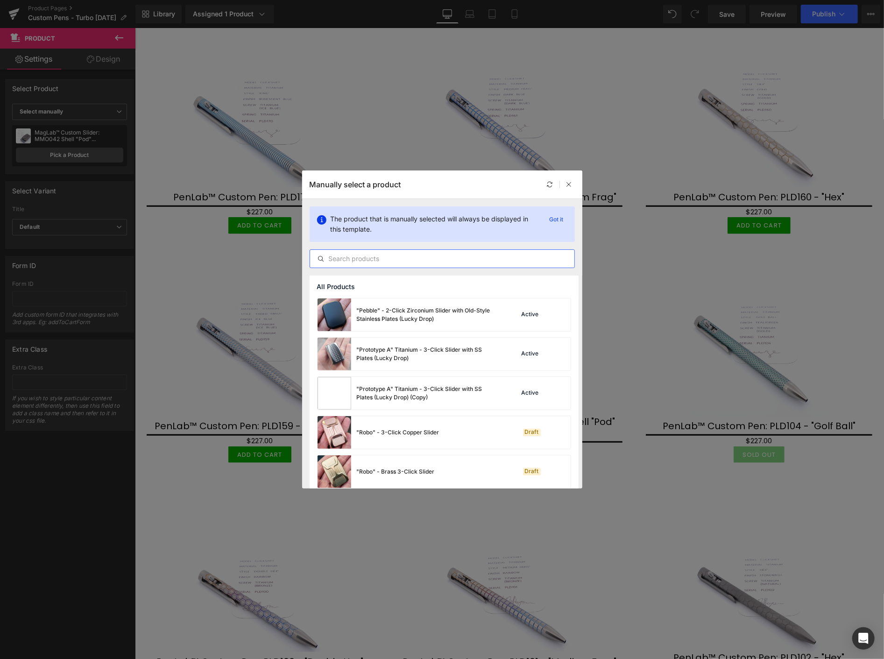
click at [400, 260] on input "text" at bounding box center [442, 258] width 264 height 11
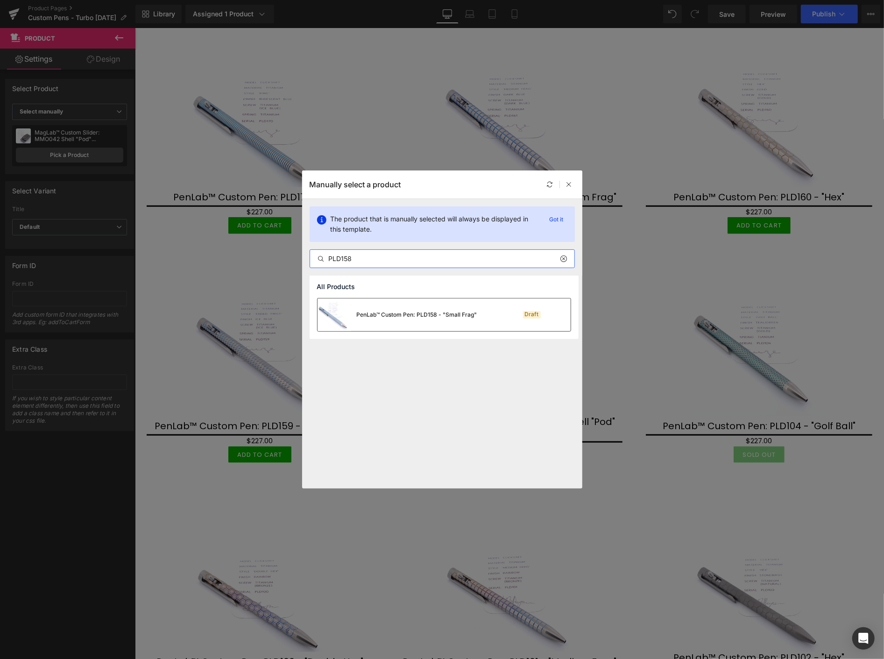
type input "PLD158"
click at [422, 318] on div "PenLab™ Custom Pen: PLD158 - "Small Frag"" at bounding box center [398, 314] width 160 height 33
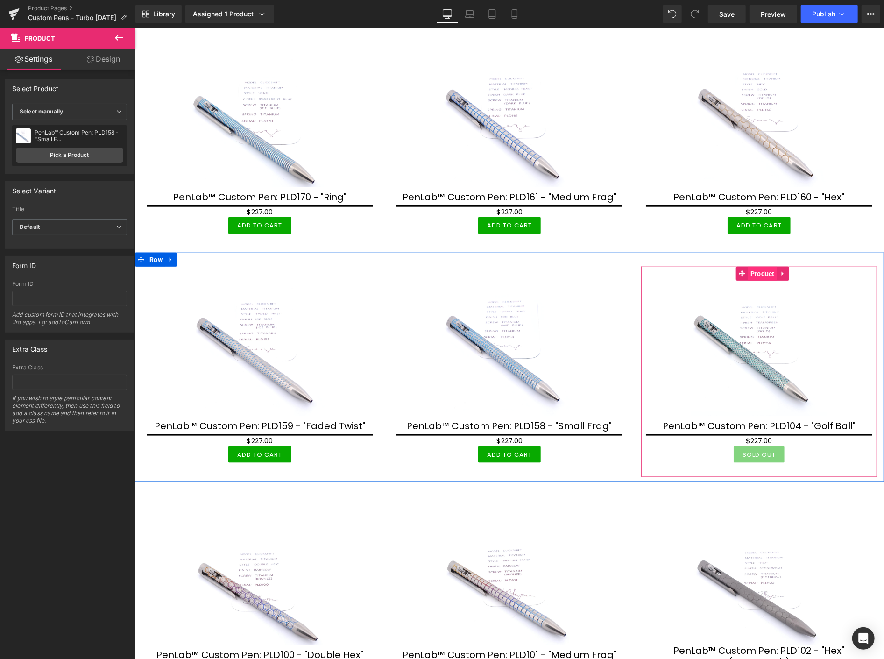
click at [755, 272] on span "Product" at bounding box center [762, 273] width 29 height 14
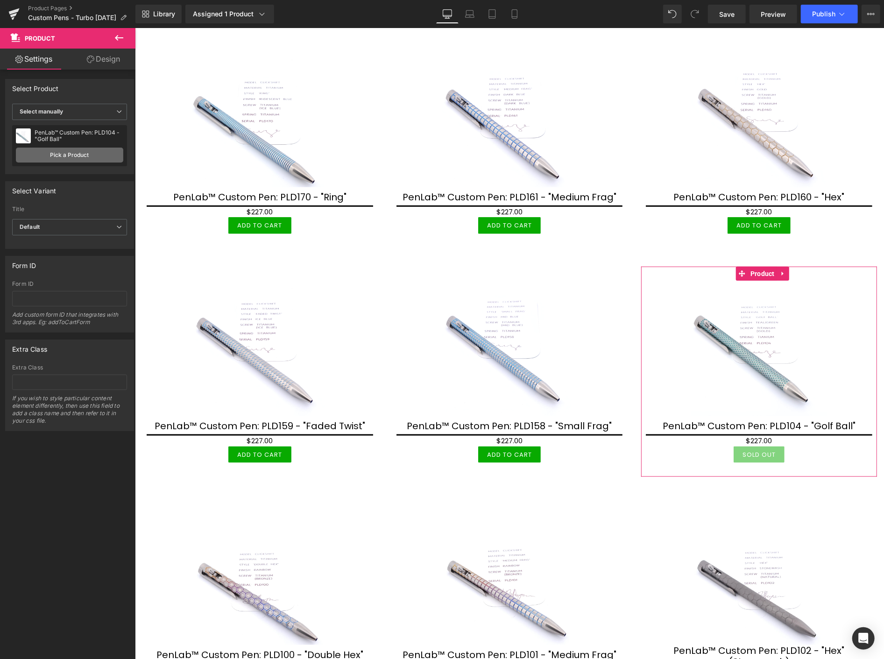
click at [97, 151] on link "Pick a Product" at bounding box center [69, 155] width 107 height 15
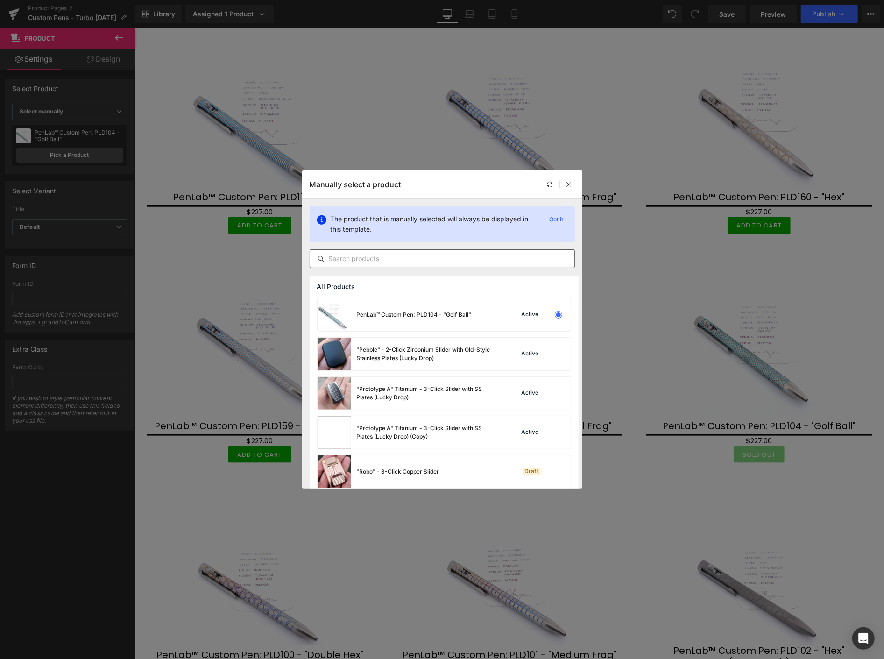
click at [347, 260] on input "text" at bounding box center [442, 258] width 264 height 11
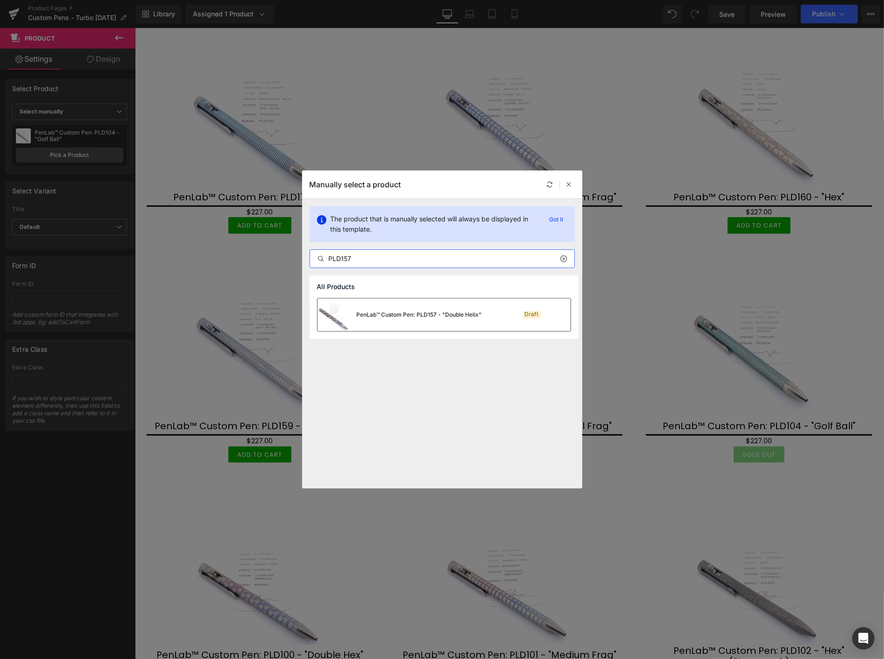
type input "PLD157"
click at [377, 311] on div "PenLab™ Custom Pen: PLD157 - "Double Helix"" at bounding box center [419, 315] width 125 height 8
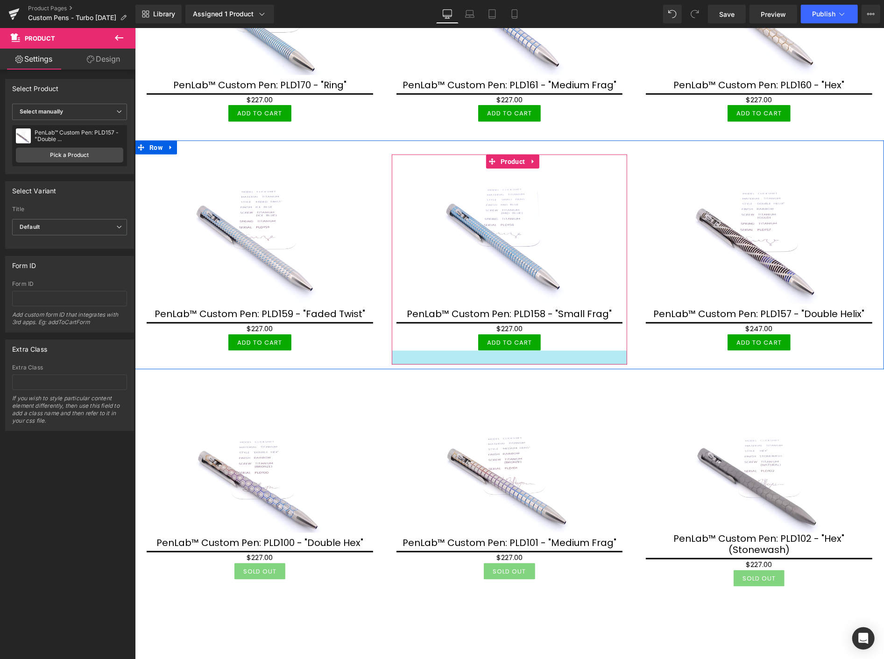
scroll to position [778, 0]
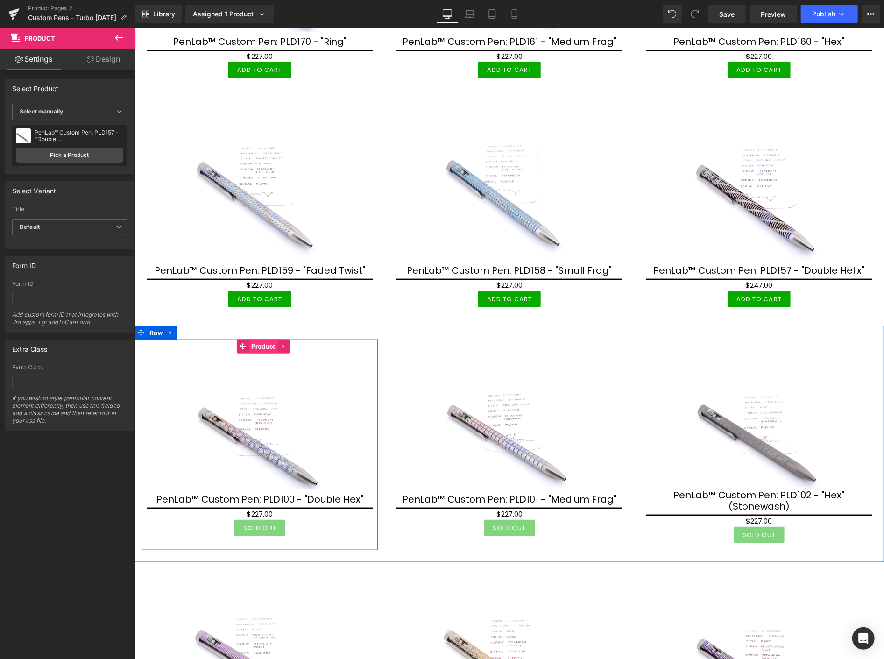
click at [256, 345] on span "Product" at bounding box center [262, 346] width 29 height 14
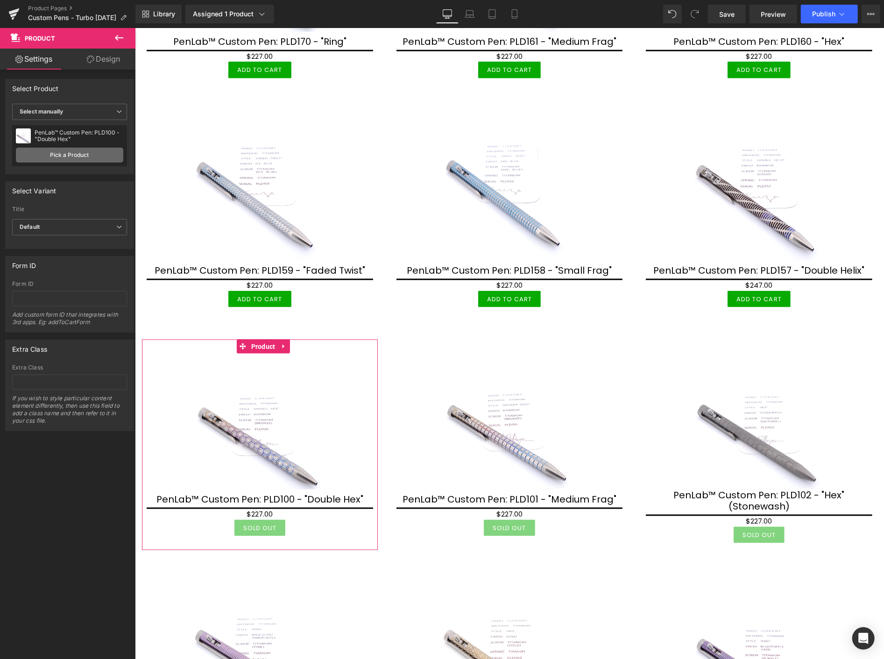
click at [62, 150] on link "Pick a Product" at bounding box center [69, 155] width 107 height 15
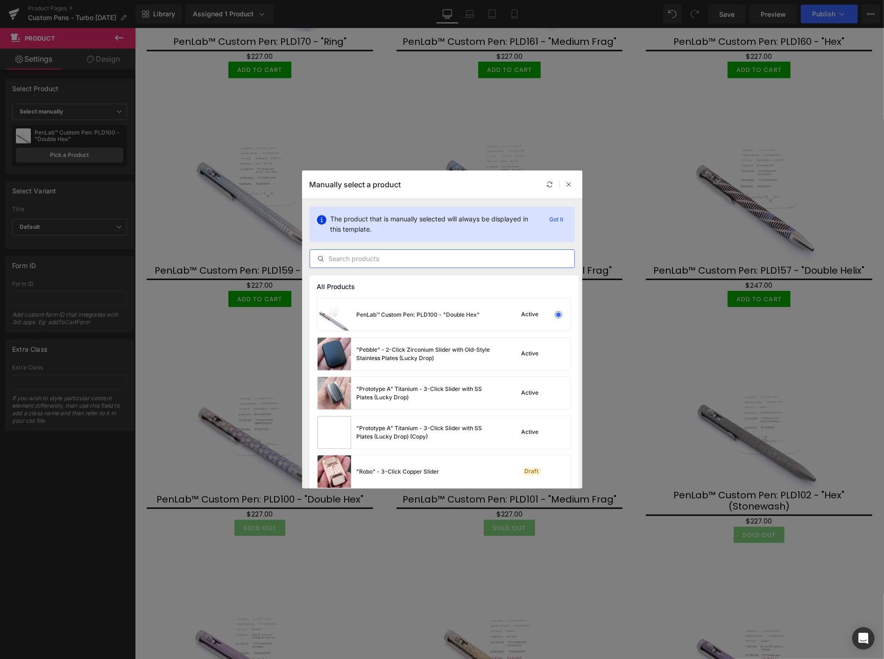
click at [353, 259] on input "text" at bounding box center [442, 258] width 264 height 11
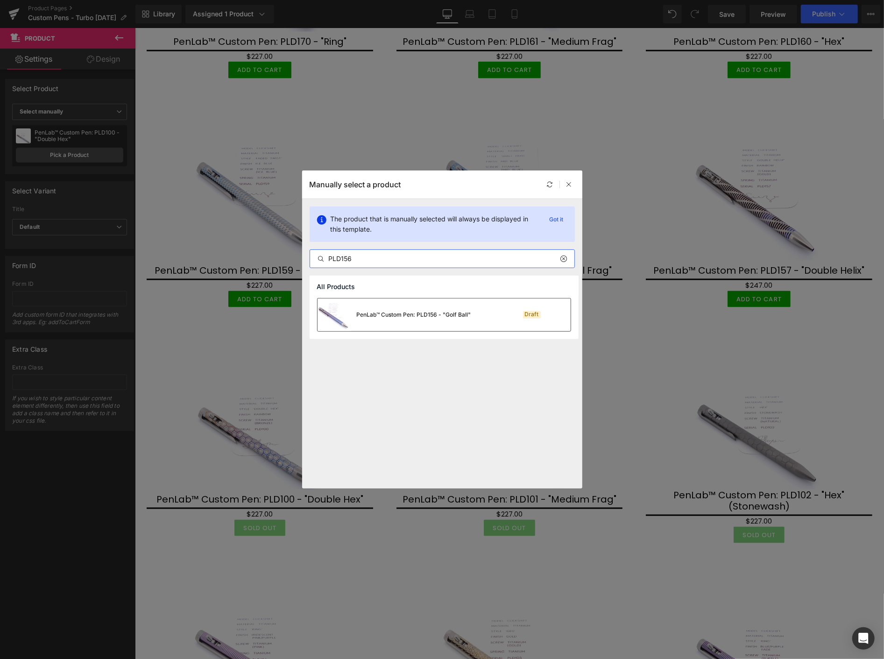
type input "PLD156"
click at [396, 311] on div "PenLab™ Custom Pen: PLD156 - "Golf Ball"" at bounding box center [414, 315] width 114 height 8
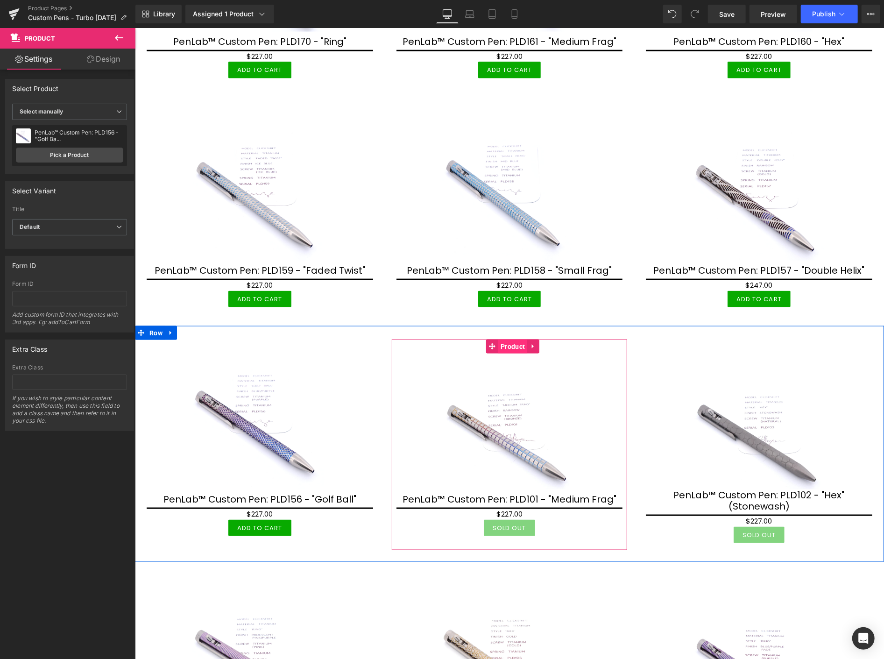
click at [511, 343] on span "Product" at bounding box center [512, 346] width 29 height 14
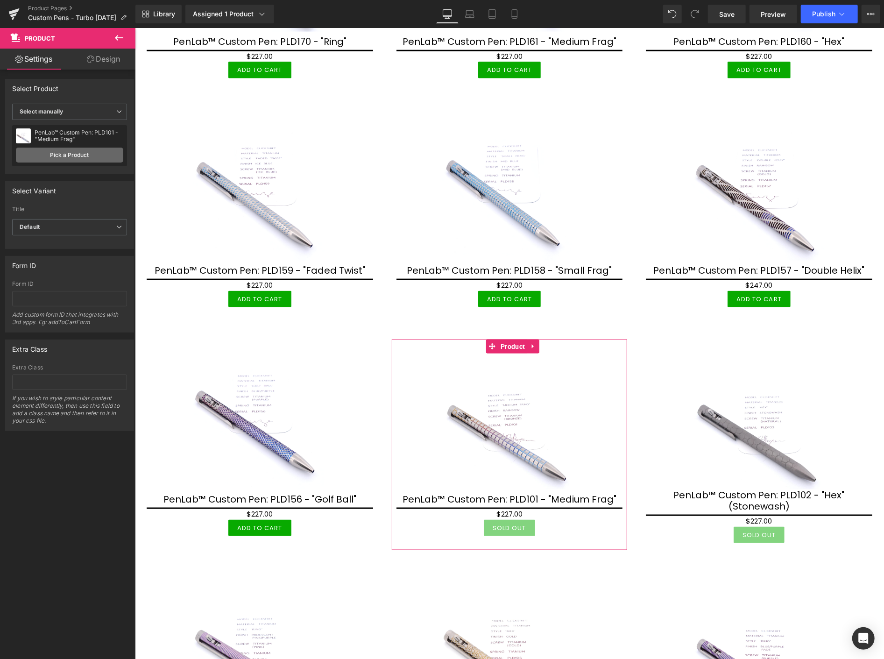
click at [92, 153] on link "Pick a Product" at bounding box center [69, 155] width 107 height 15
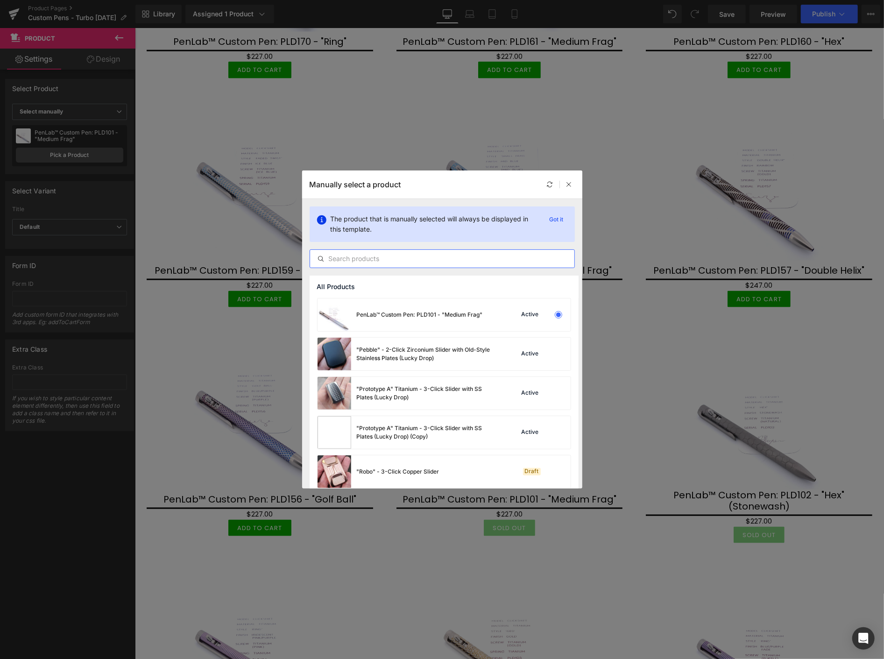
click at [347, 262] on input "text" at bounding box center [442, 258] width 264 height 11
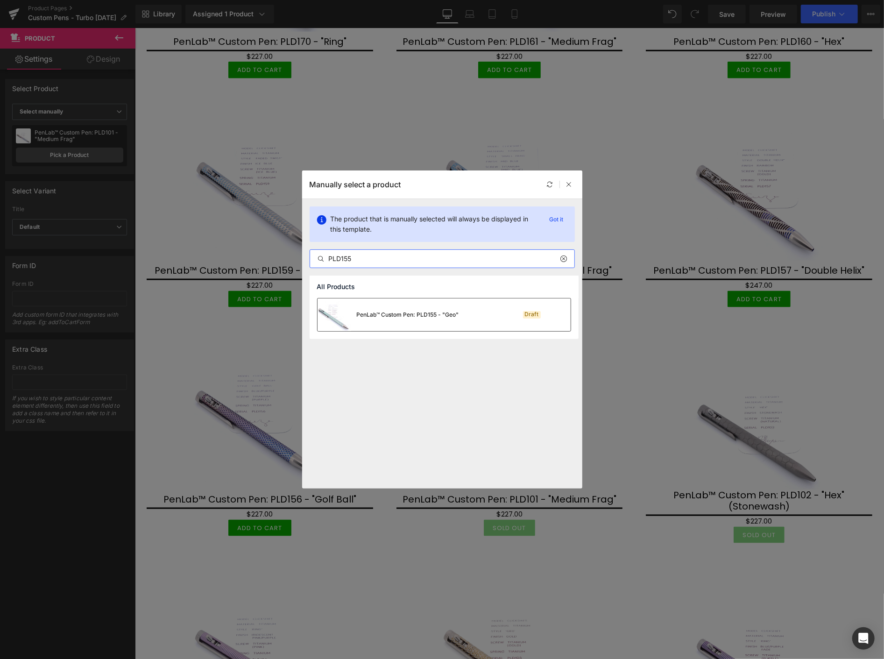
type input "PLD155"
click at [397, 311] on div "PenLab™ Custom Pen: PLD155 - "Geo"" at bounding box center [408, 315] width 102 height 8
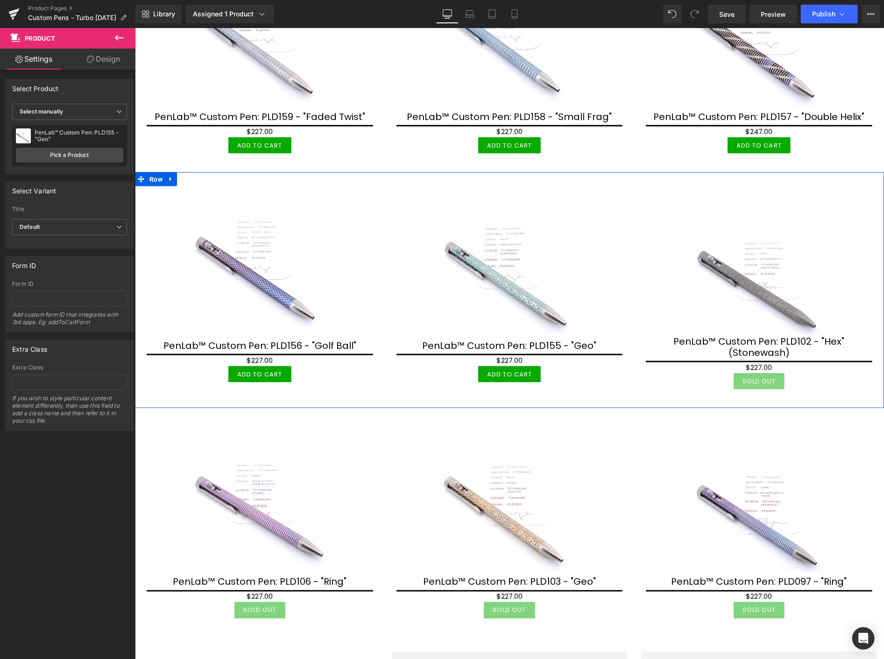
scroll to position [934, 0]
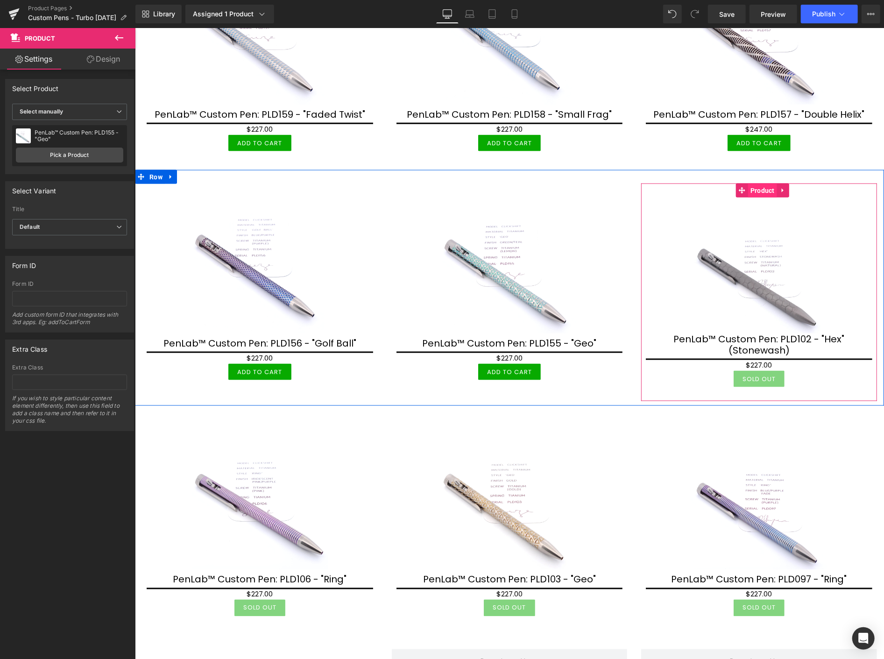
click at [759, 184] on span "Product" at bounding box center [762, 190] width 29 height 14
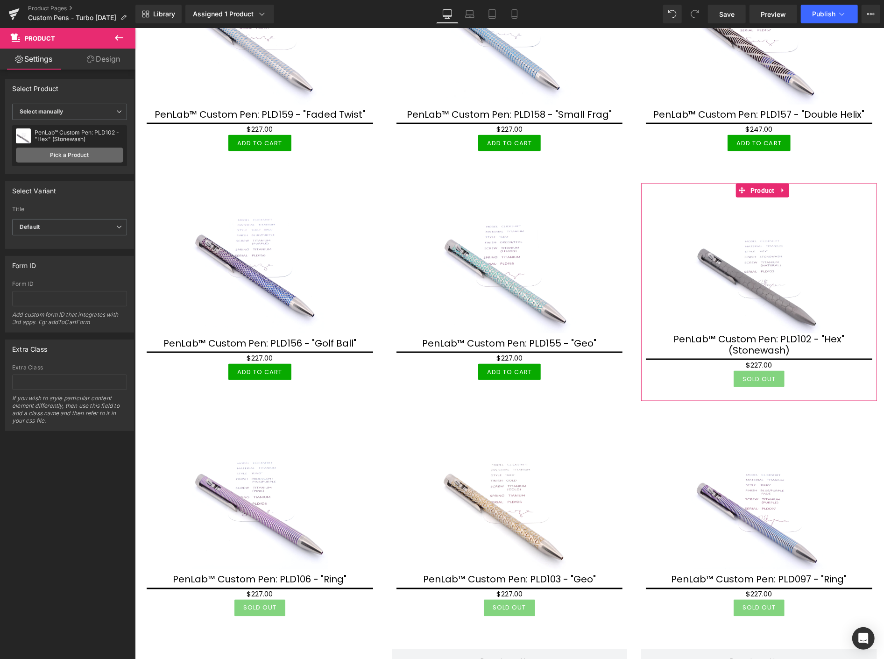
click at [55, 155] on link "Pick a Product" at bounding box center [69, 155] width 107 height 15
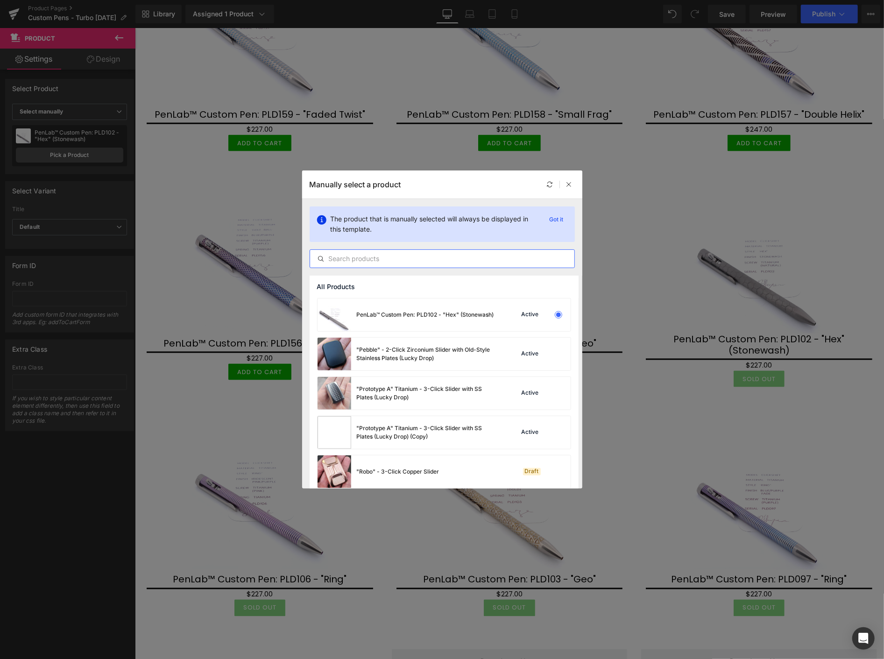
click at [338, 255] on input "text" at bounding box center [442, 258] width 264 height 11
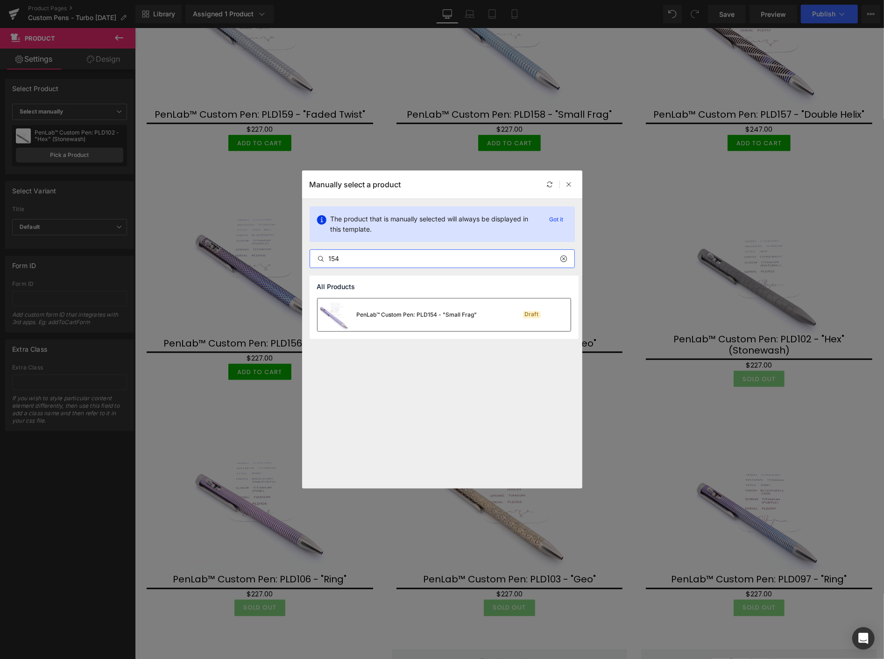
type input "154"
click at [413, 316] on div "PenLab™ Custom Pen: PLD154 - "Small Frag"" at bounding box center [417, 315] width 120 height 8
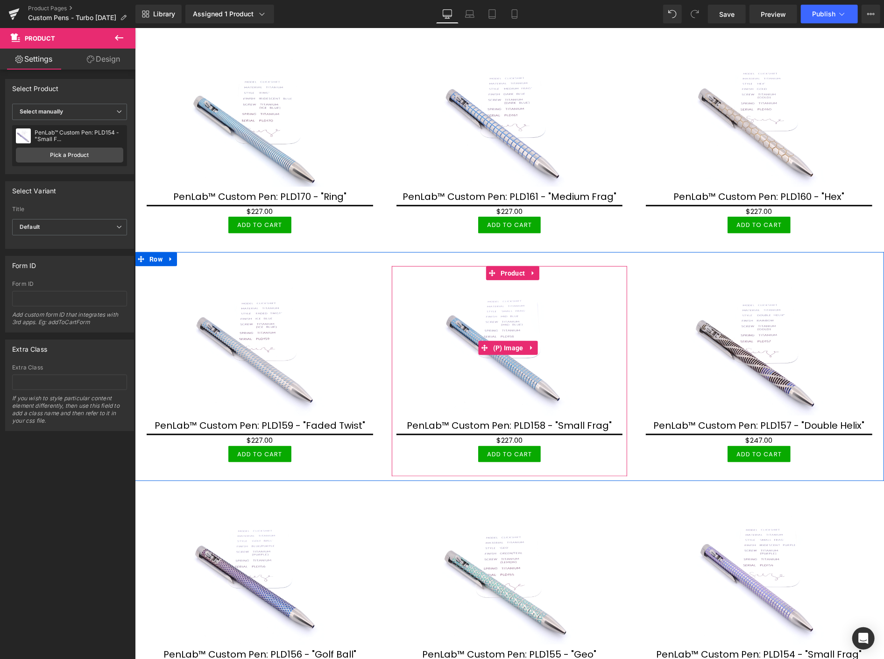
scroll to position [623, 0]
click at [502, 269] on span "Product" at bounding box center [512, 273] width 29 height 14
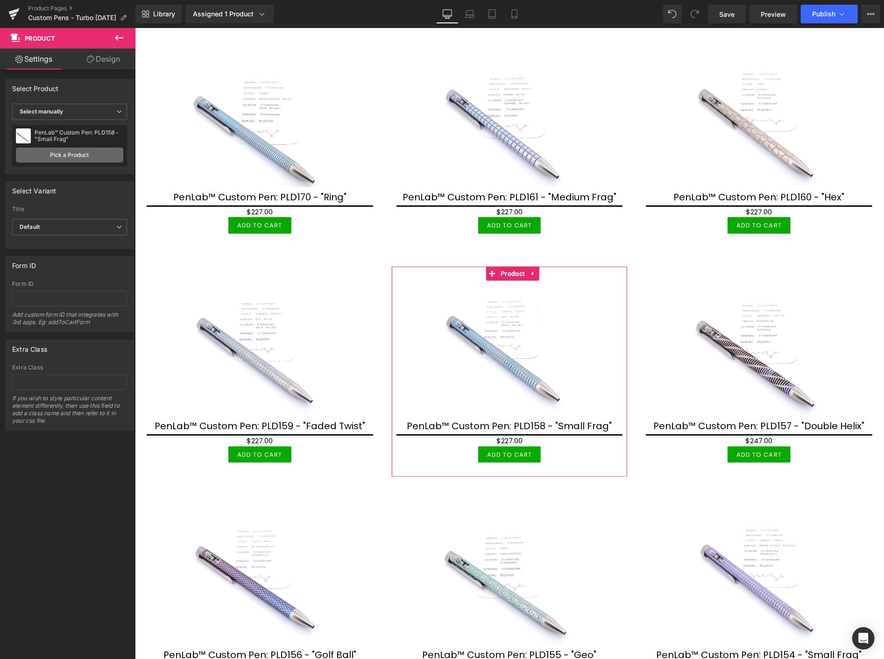
click at [99, 156] on link "Pick a Product" at bounding box center [69, 155] width 107 height 15
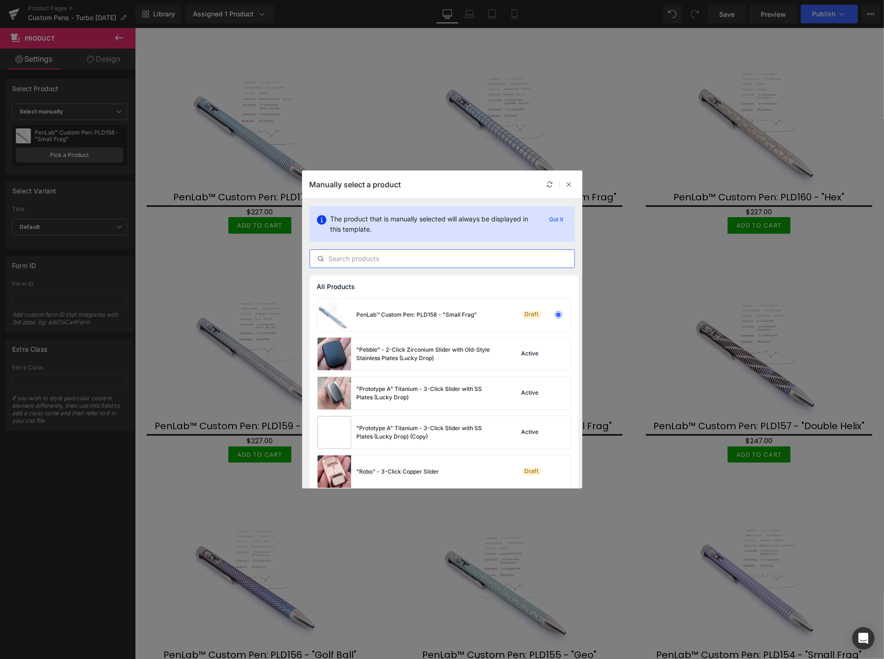
click at [350, 261] on input "text" at bounding box center [442, 258] width 264 height 11
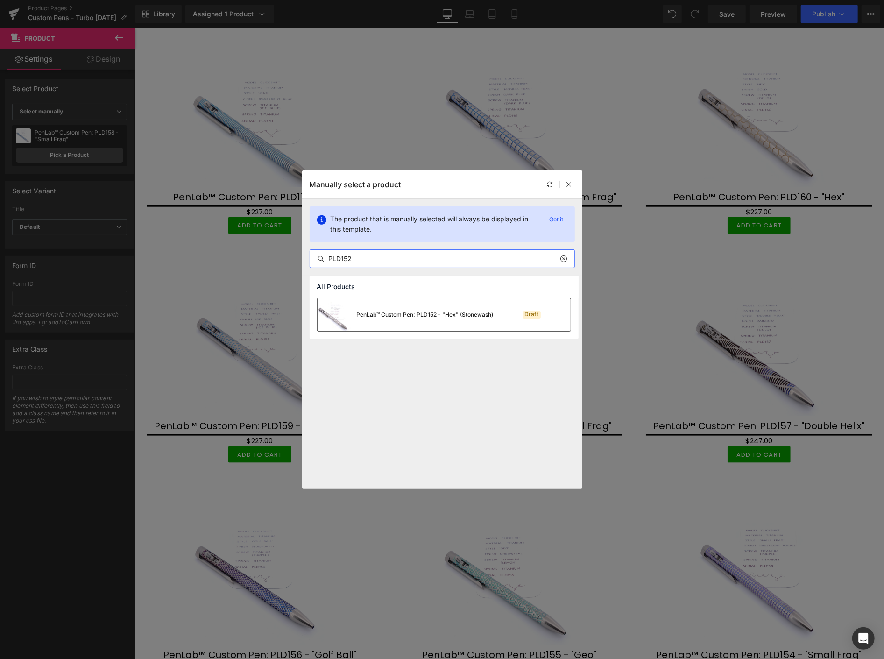
type input "PLD152"
click at [405, 316] on div "PenLab™ Custom Pen: PLD152 - "Hex" (Stonewash)" at bounding box center [425, 315] width 137 height 8
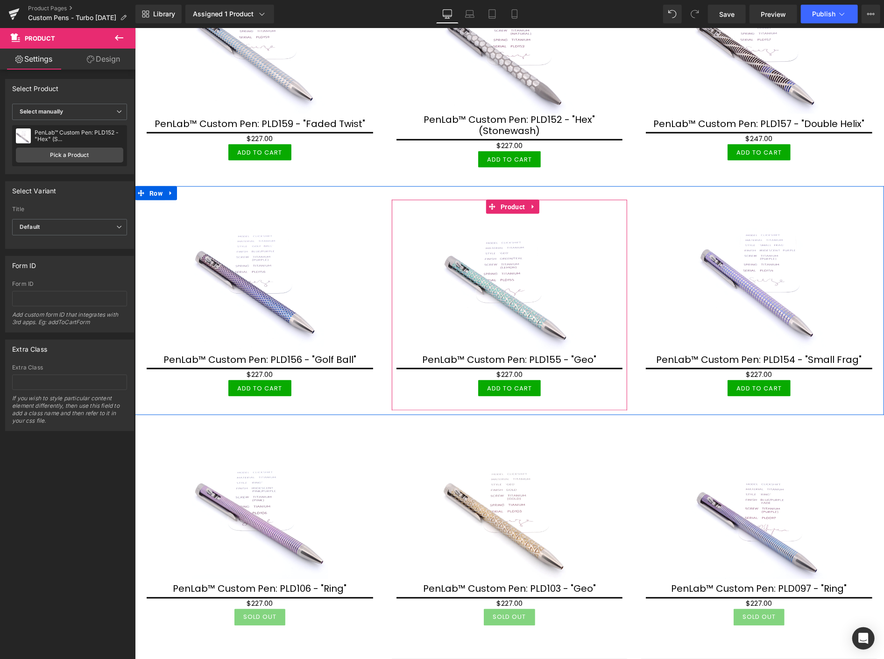
scroll to position [986, 0]
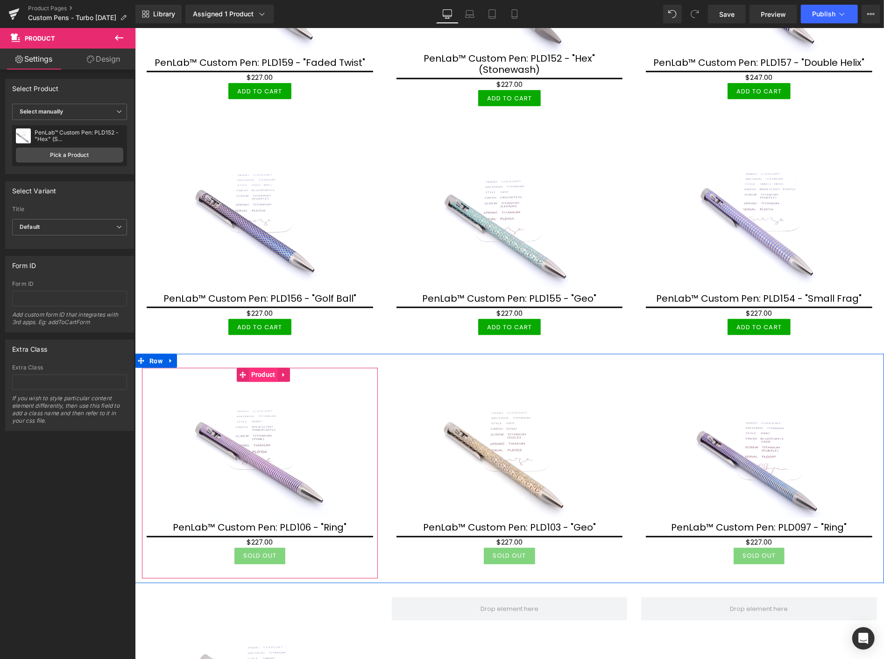
click at [255, 368] on span "Product" at bounding box center [262, 375] width 29 height 14
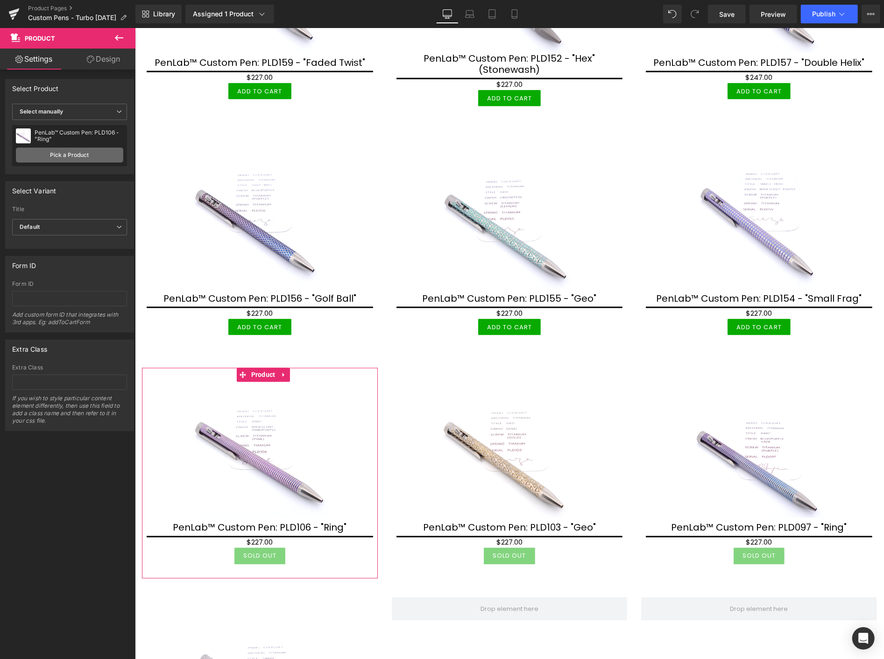
click at [95, 155] on link "Pick a Product" at bounding box center [69, 155] width 107 height 15
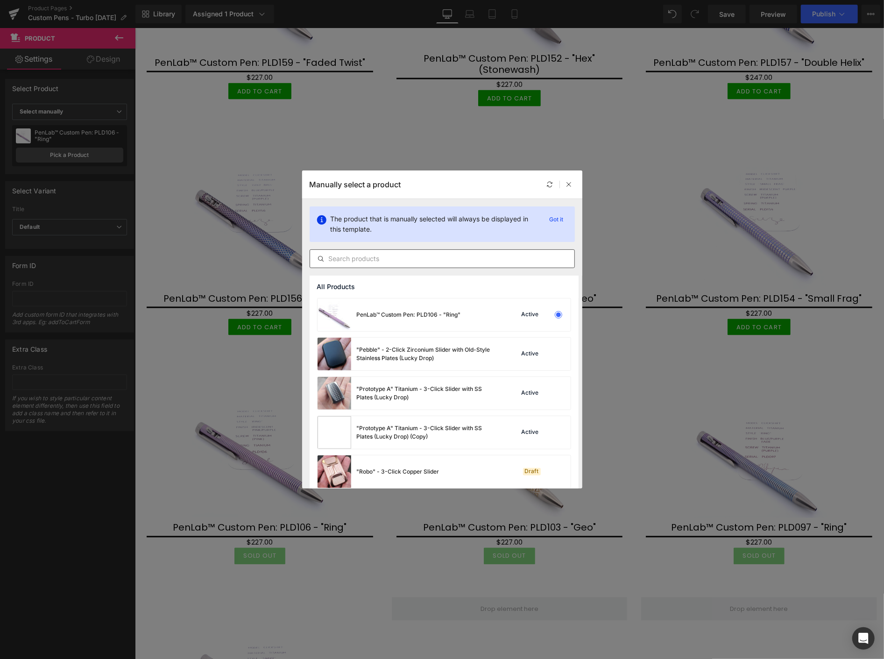
click at [363, 261] on input "text" at bounding box center [442, 258] width 264 height 11
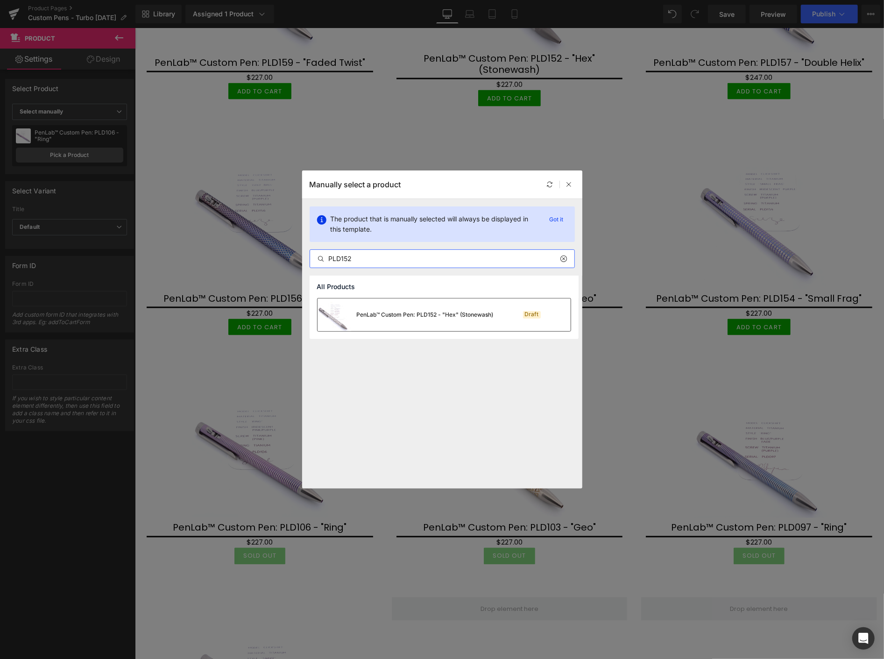
type input "PLD152"
click at [411, 319] on div "PenLab™ Custom Pen: PLD152 - "Hex" (Stonewash)" at bounding box center [406, 314] width 176 height 33
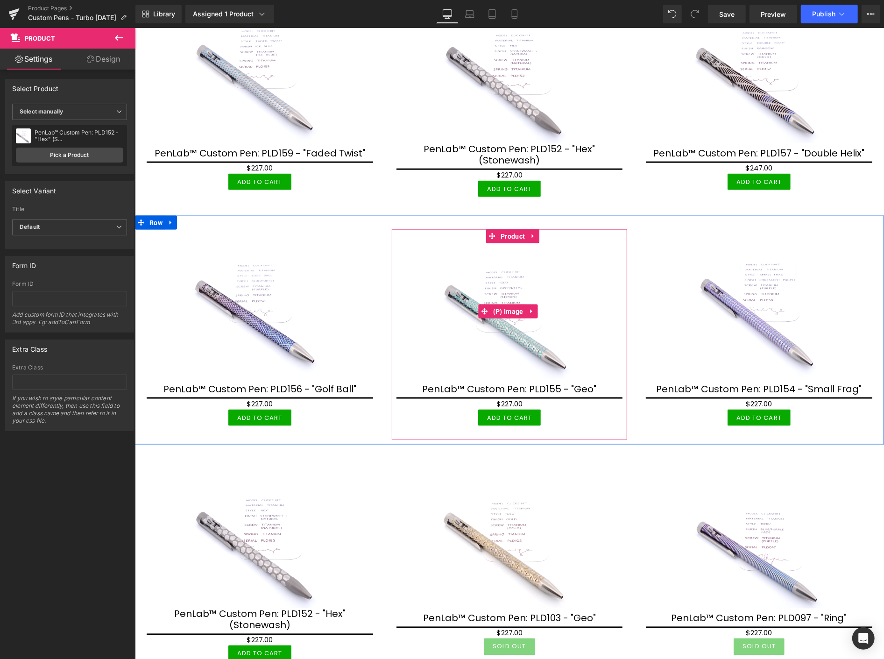
scroll to position [934, 0]
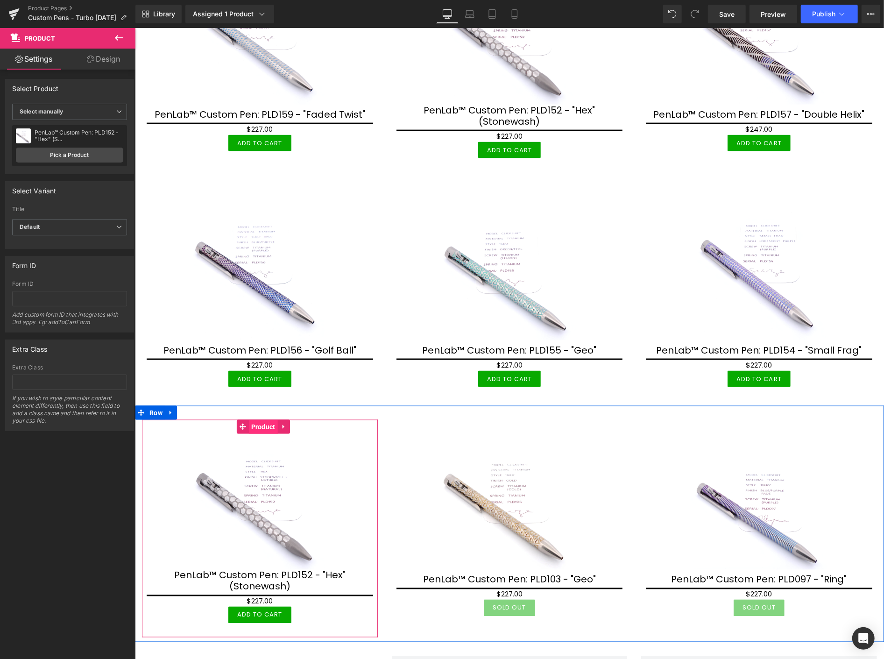
click at [256, 420] on span "Product" at bounding box center [262, 427] width 29 height 14
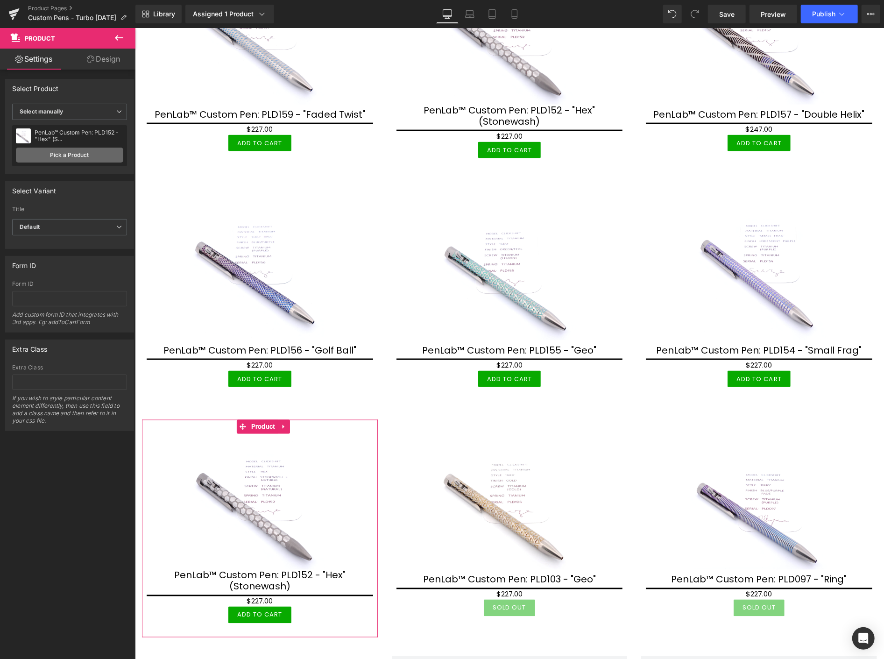
click at [63, 148] on link "Pick a Product" at bounding box center [69, 155] width 107 height 15
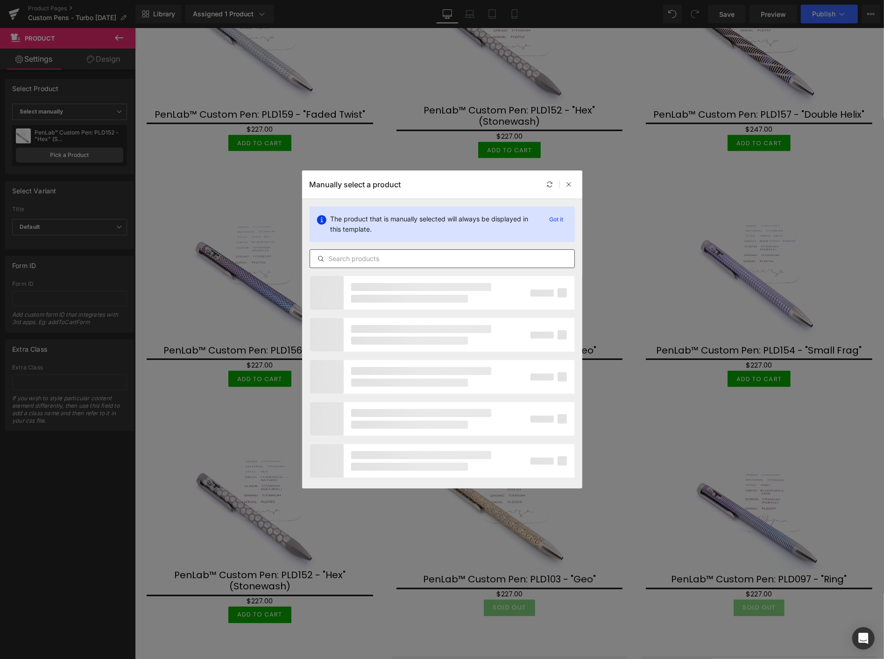
click at [363, 260] on input "text" at bounding box center [442, 258] width 264 height 11
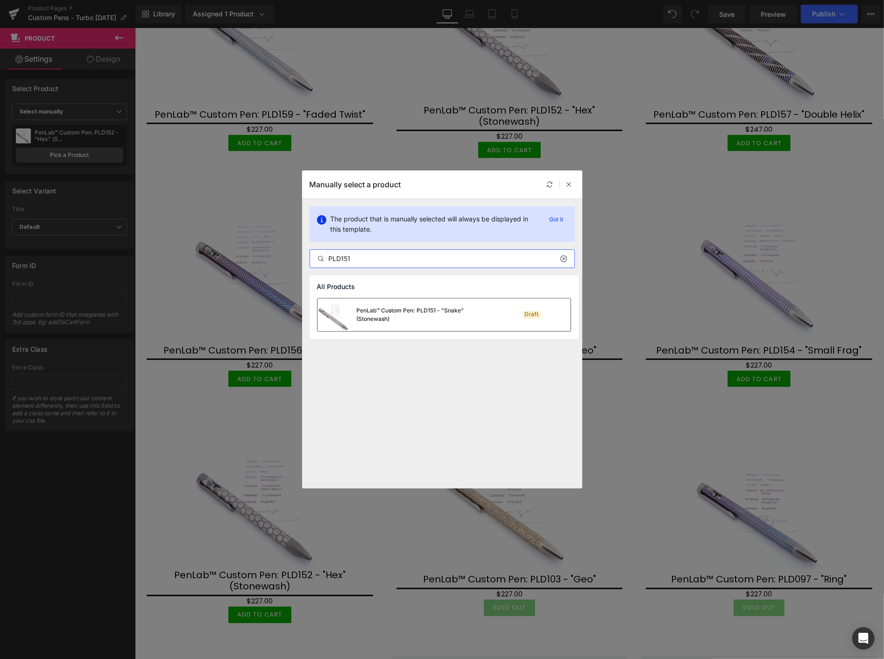
type input "PLD151"
click at [391, 317] on div "PenLab™ Custom Pen: PLD151 - "Snake" (Stonewash)" at bounding box center [427, 314] width 140 height 17
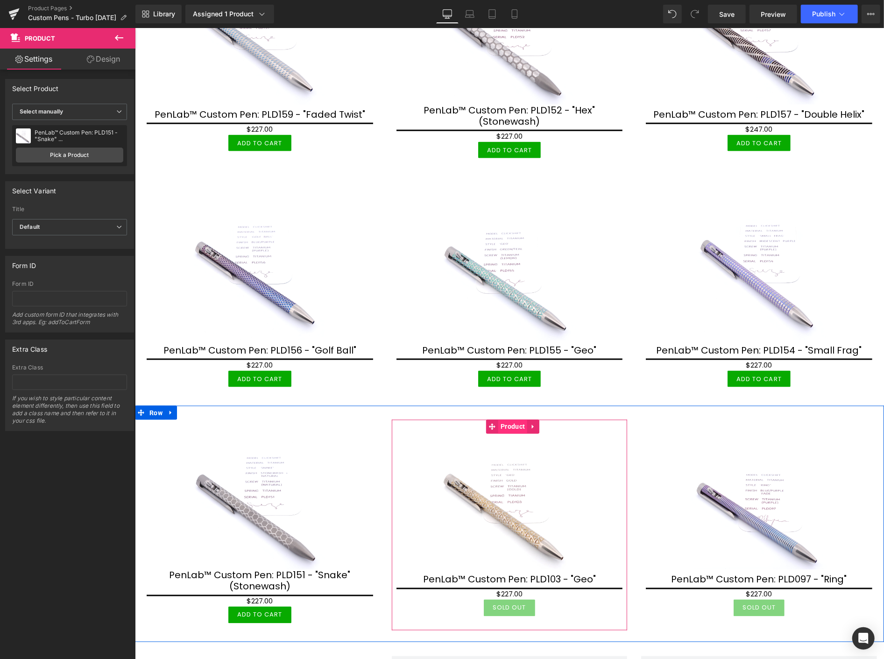
click at [503, 422] on span "Product" at bounding box center [512, 426] width 29 height 14
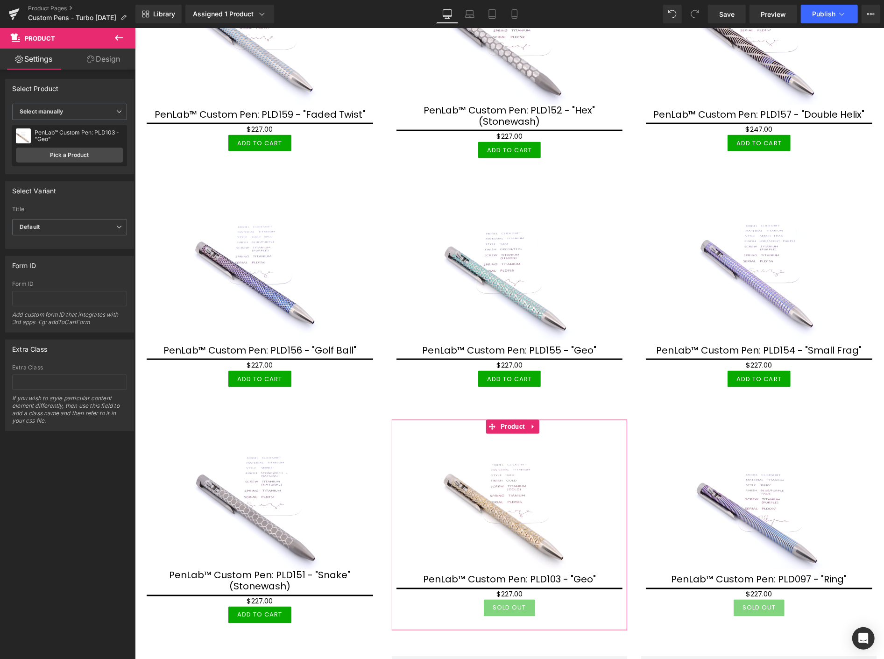
click at [96, 146] on div "PenLab™ Custom Pen: PLD103 - "Geo" PenLab™ Custom Pen: PLD103 - "Geo" Pick a Pr…" at bounding box center [69, 145] width 115 height 41
click at [98, 151] on link "Pick a Product" at bounding box center [69, 155] width 107 height 15
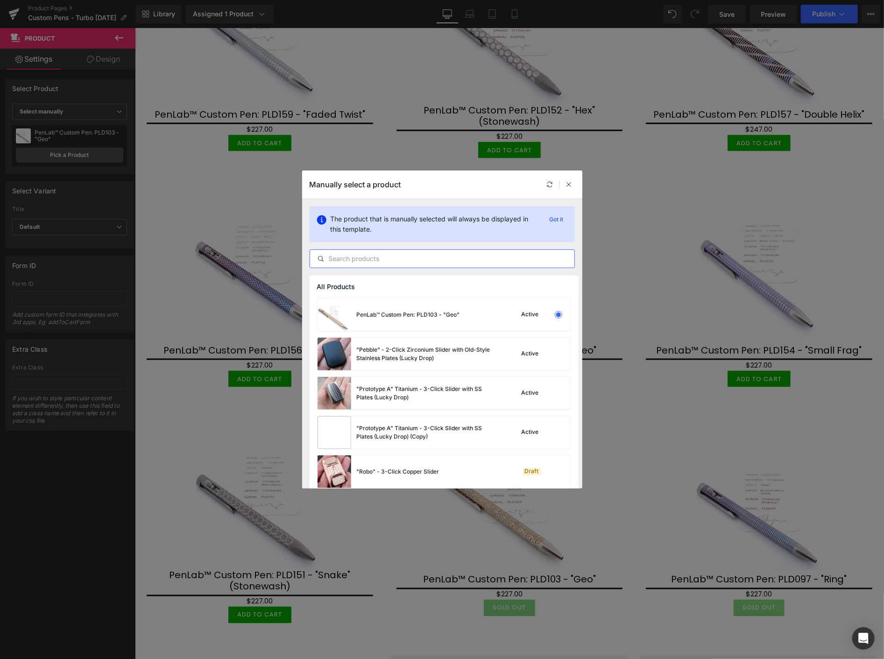
click at [345, 259] on input "text" at bounding box center [442, 258] width 264 height 11
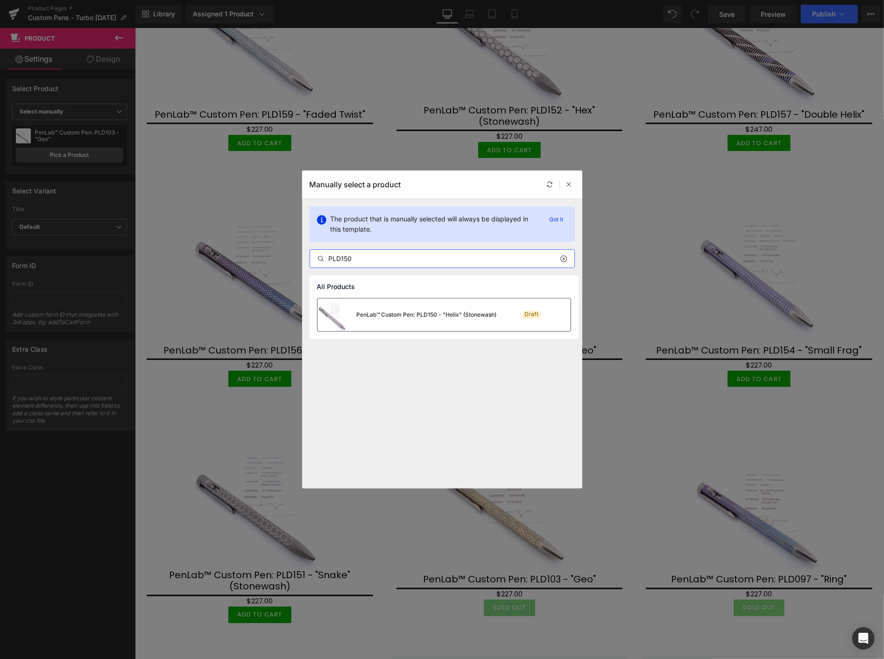
type input "PLD150"
click at [427, 318] on div "PenLab™ Custom Pen: PLD150 - "Helix" (Stonewash)" at bounding box center [427, 315] width 140 height 8
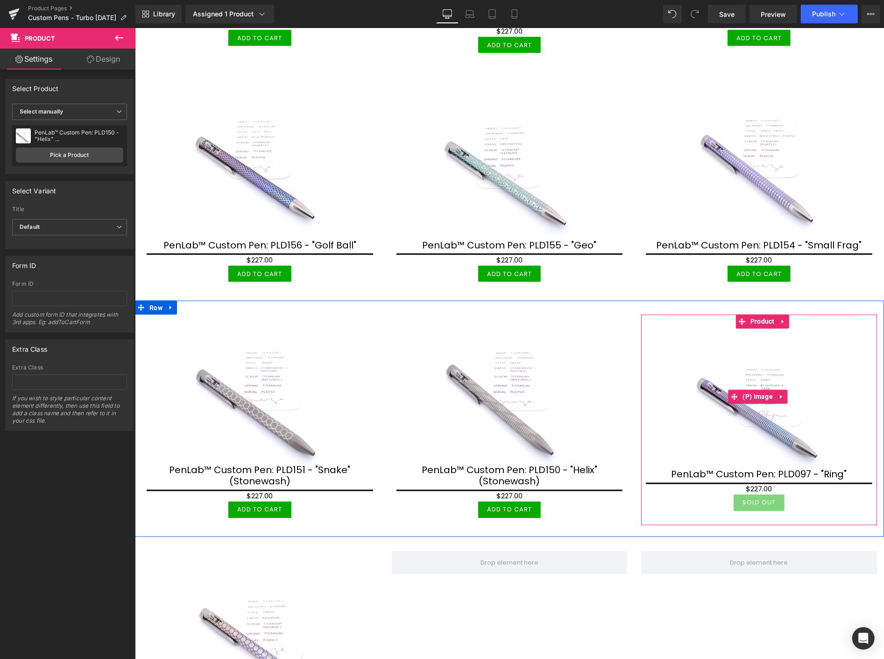
scroll to position [1090, 0]
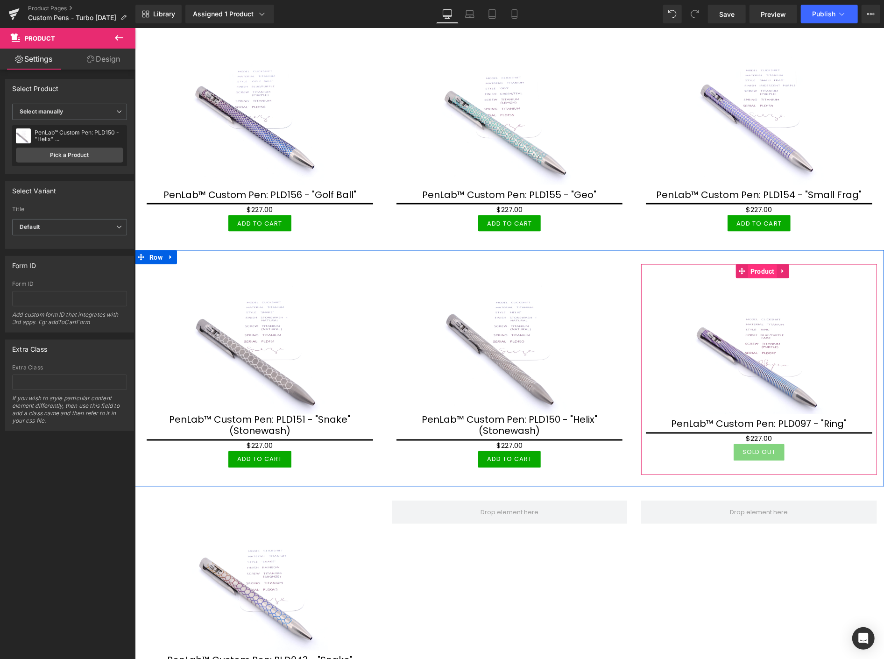
click at [757, 264] on span "Product" at bounding box center [762, 271] width 29 height 14
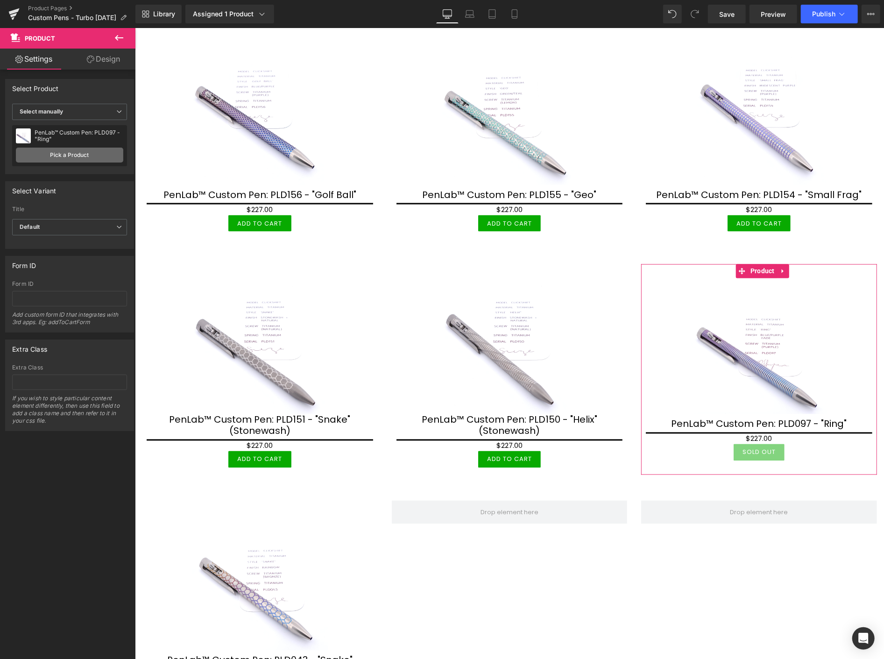
click at [71, 155] on link "Pick a Product" at bounding box center [69, 155] width 107 height 15
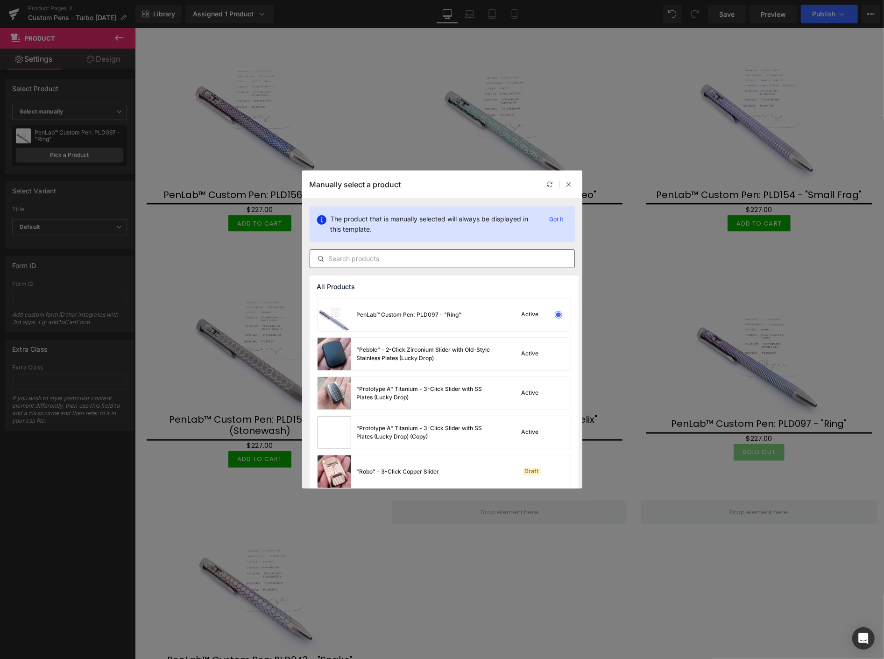
click at [378, 259] on input "text" at bounding box center [442, 258] width 264 height 11
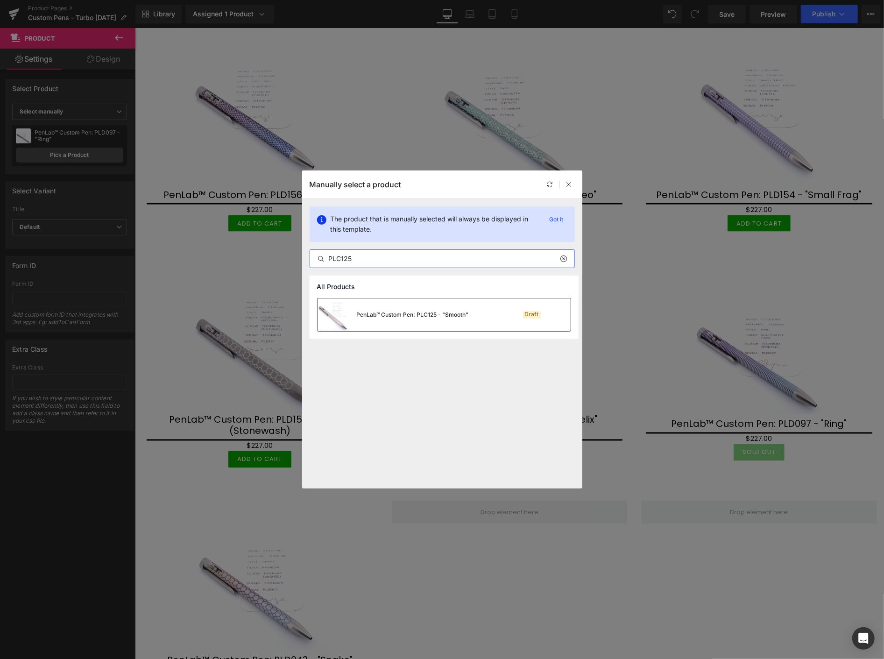
type input "PLC125"
click at [412, 313] on div "PenLab™ Custom Pen: PLC125 - "Smooth"" at bounding box center [413, 315] width 112 height 8
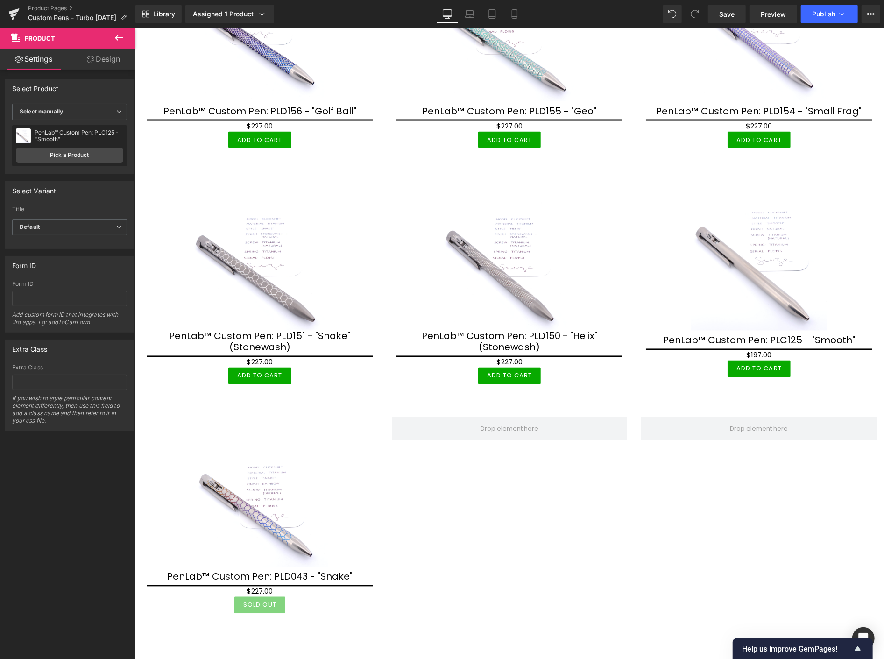
scroll to position [1193, 0]
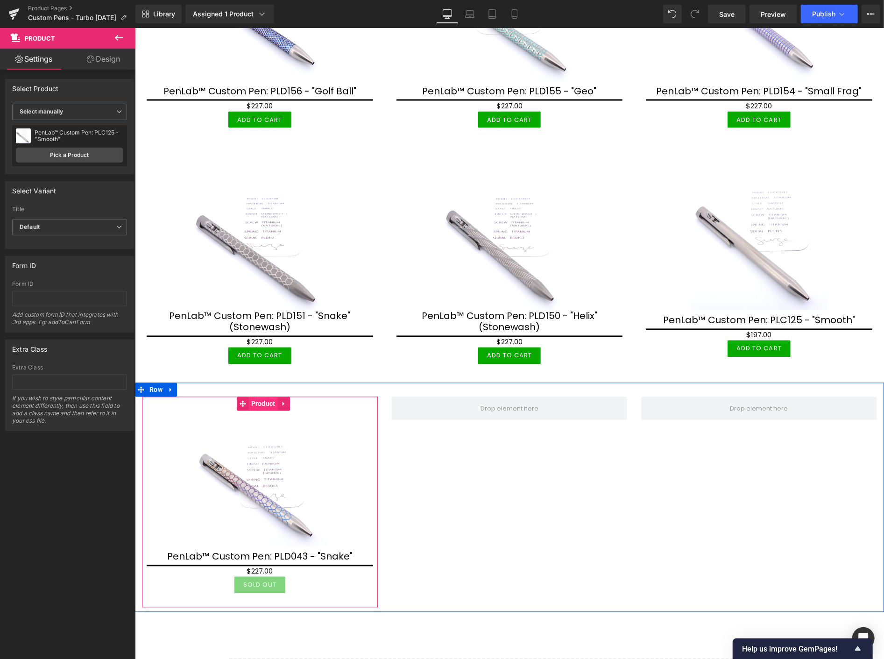
click at [262, 396] on span "Product" at bounding box center [262, 403] width 29 height 14
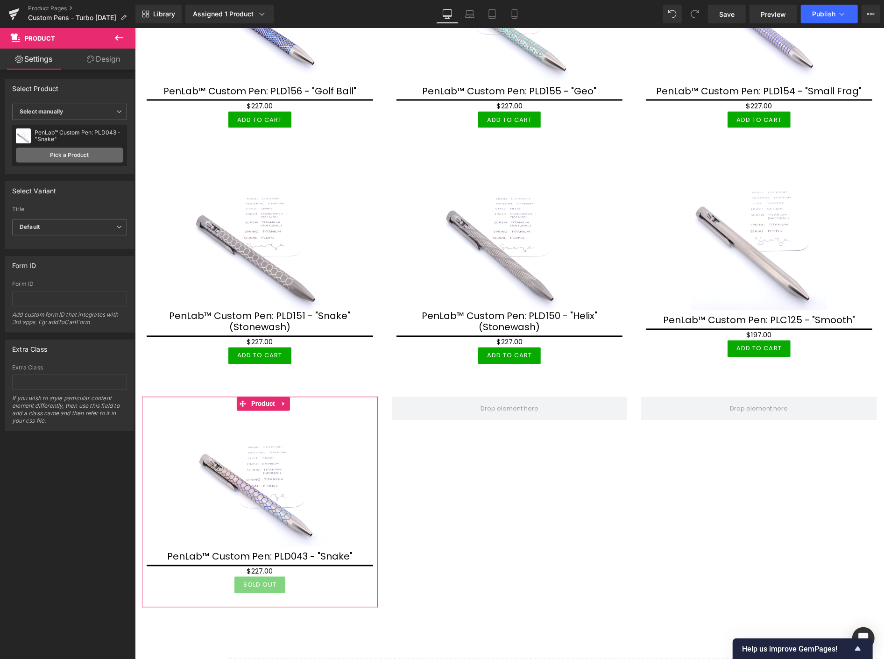
click at [72, 156] on link "Pick a Product" at bounding box center [69, 155] width 107 height 15
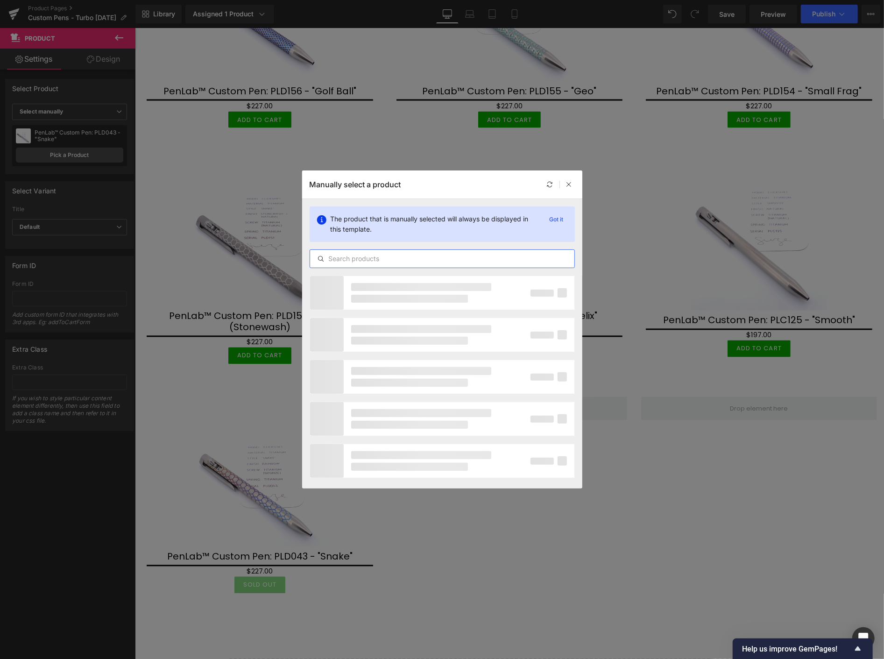
click at [396, 259] on input "text" at bounding box center [442, 258] width 264 height 11
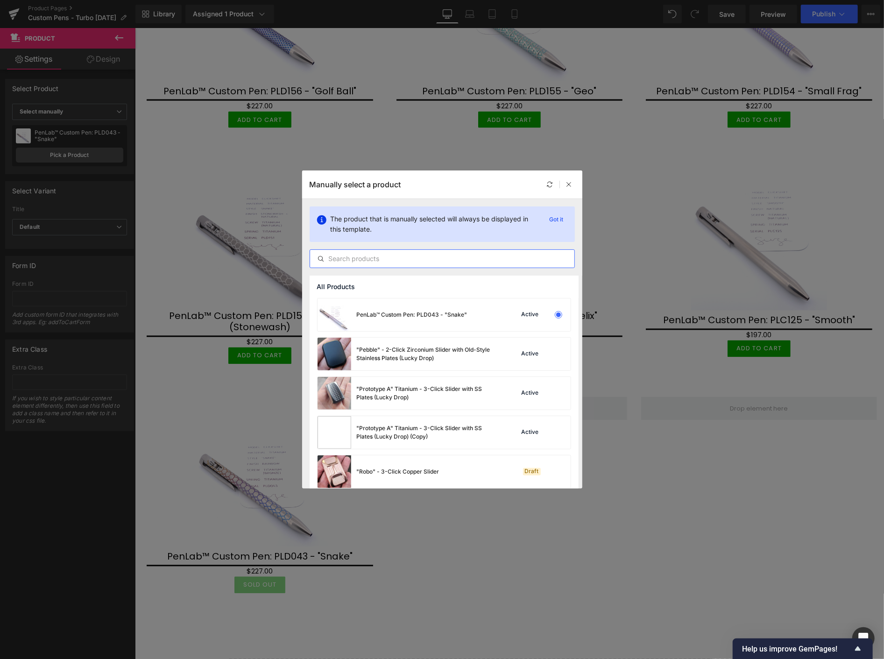
click at [339, 262] on input "text" at bounding box center [442, 258] width 264 height 11
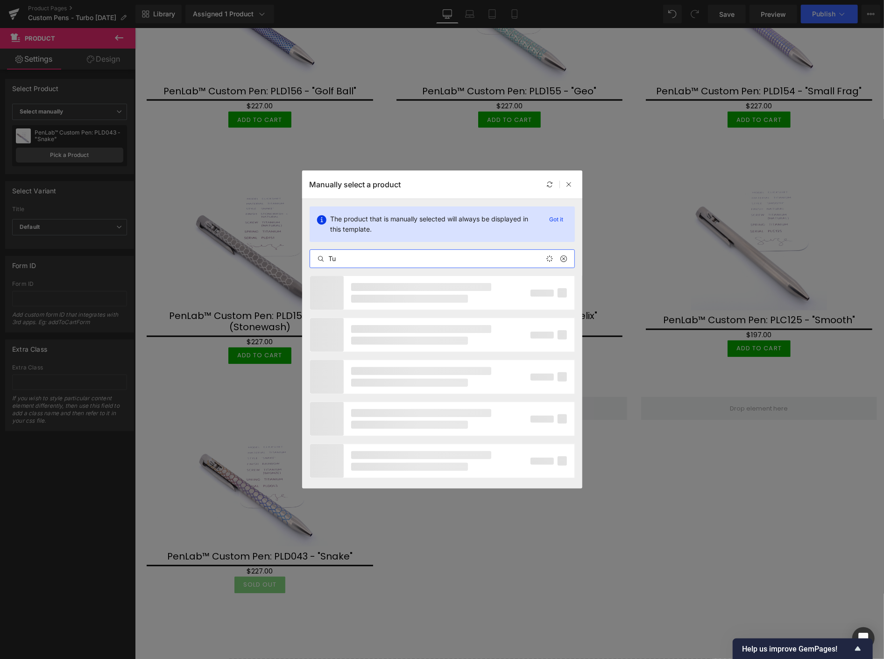
type input "T"
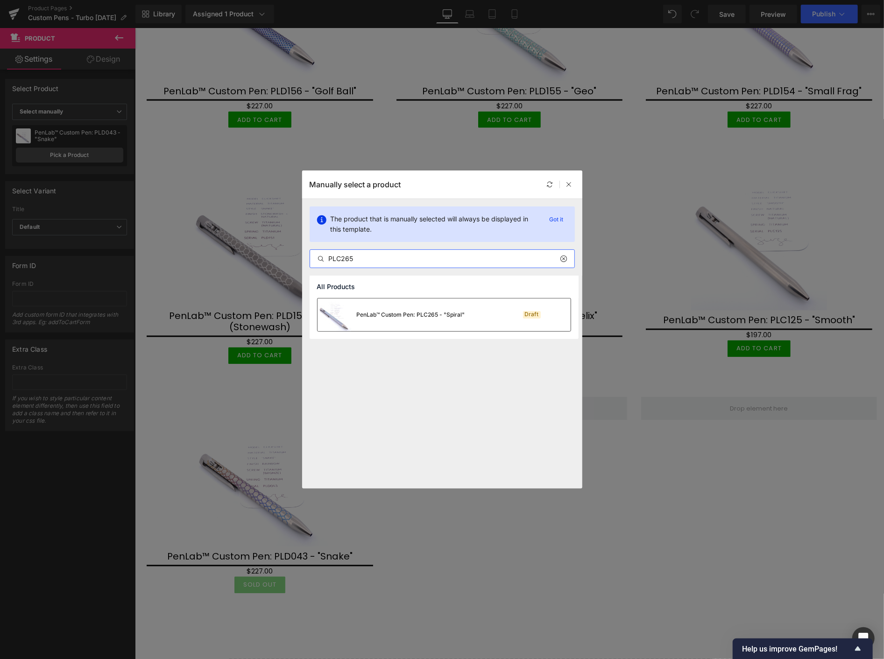
type input "PLC265"
click at [418, 314] on div "PenLab™ Custom Pen: PLC265 - "Spiral"" at bounding box center [411, 315] width 108 height 8
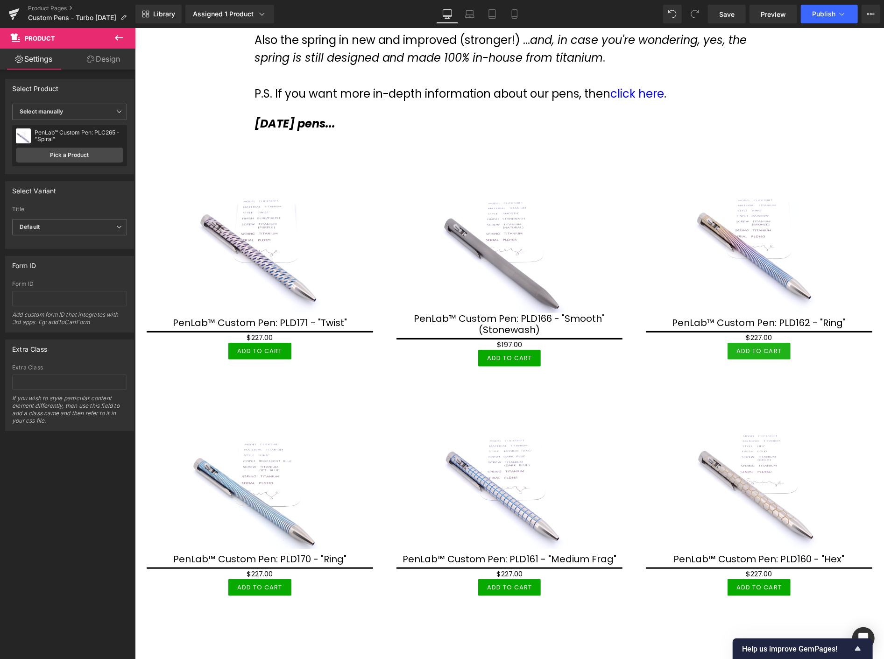
scroll to position [259, 0]
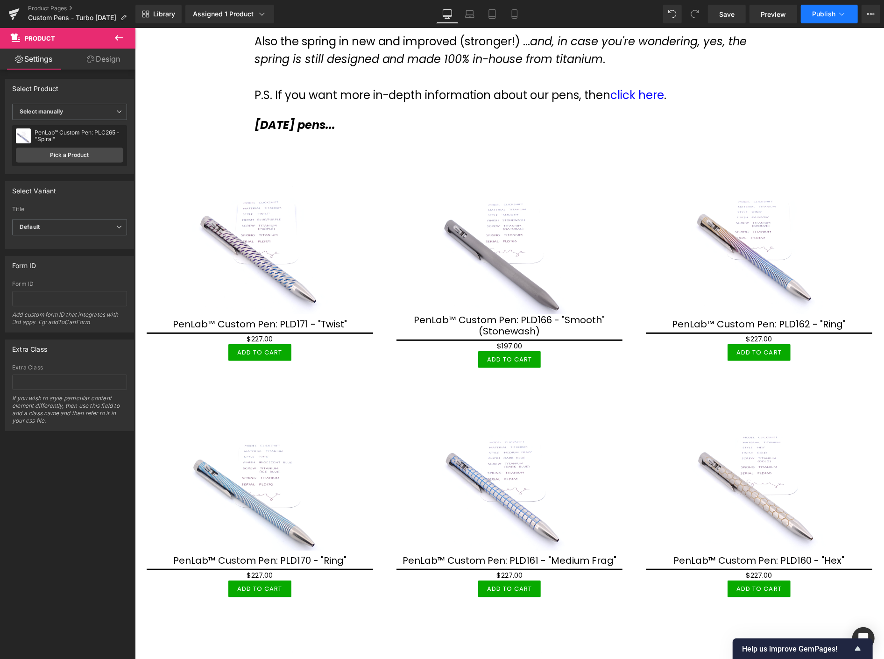
click at [824, 15] on span "Publish" at bounding box center [823, 13] width 23 height 7
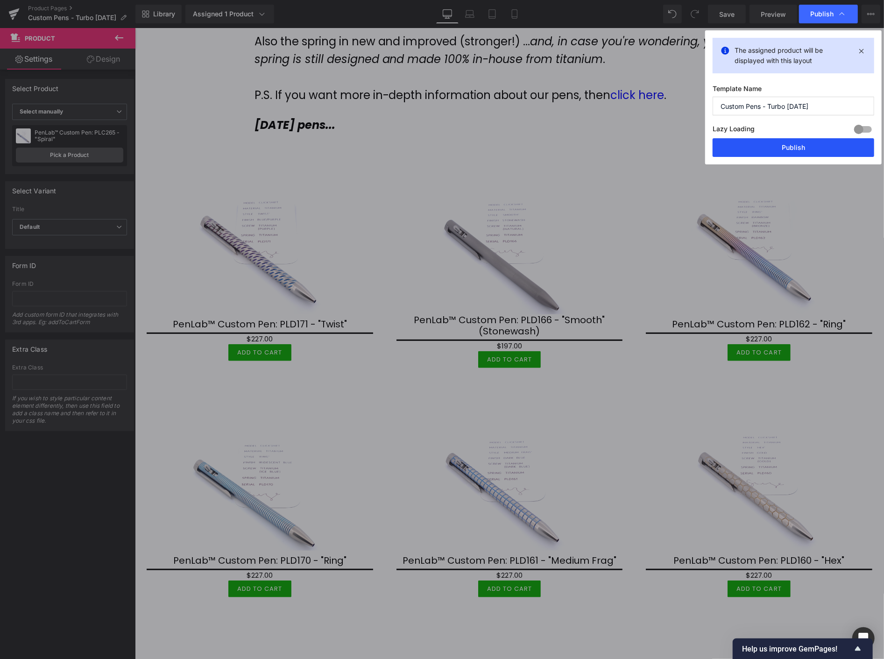
drag, startPoint x: 810, startPoint y: 149, endPoint x: 747, endPoint y: 138, distance: 64.0
click at [810, 149] on button "Publish" at bounding box center [794, 147] width 162 height 19
